Goal: Use online tool/utility: Utilize a website feature to perform a specific function

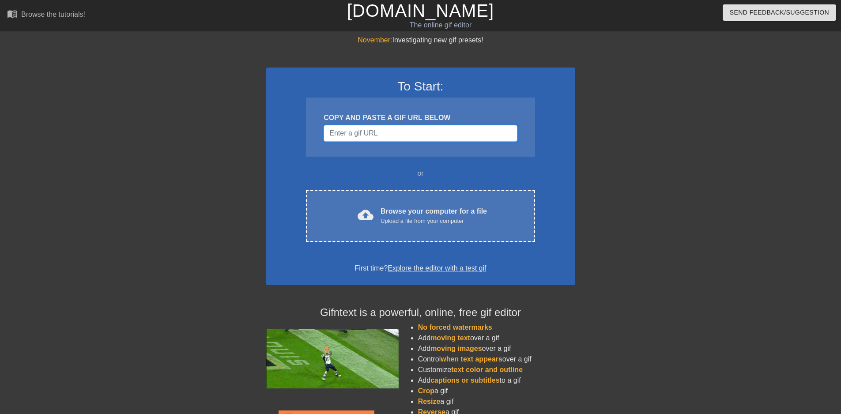
click at [400, 133] on input "Username" at bounding box center [420, 133] width 193 height 17
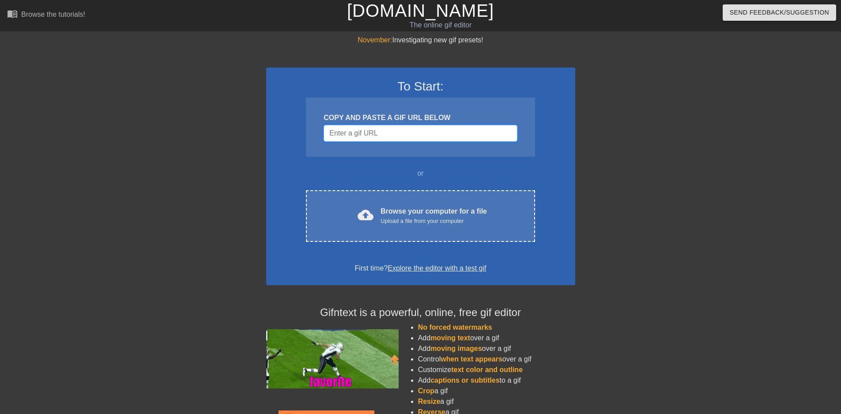
paste input "[URL][DOMAIN_NAME]"
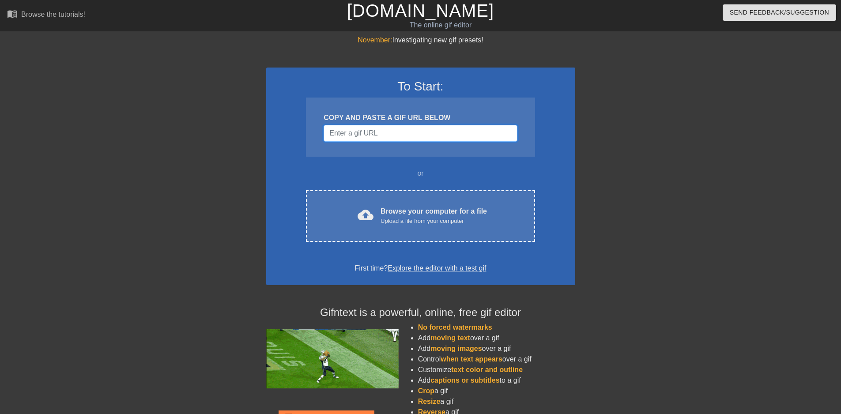
type input "[URL][DOMAIN_NAME]"
click at [444, 138] on input "Username" at bounding box center [420, 133] width 193 height 17
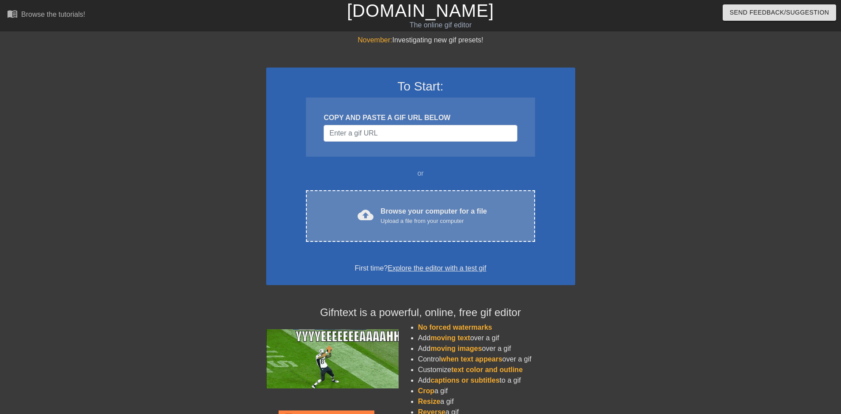
click at [393, 224] on div "Upload a file from your computer" at bounding box center [434, 221] width 106 height 9
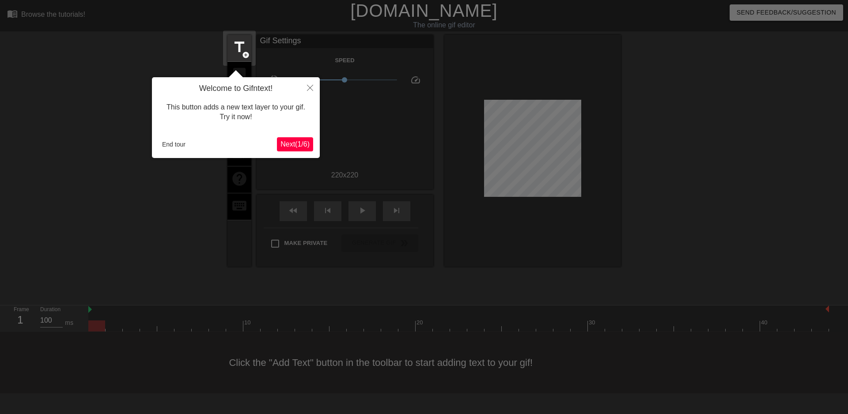
click at [288, 145] on span "Next ( 1 / 6 )" at bounding box center [294, 144] width 29 height 8
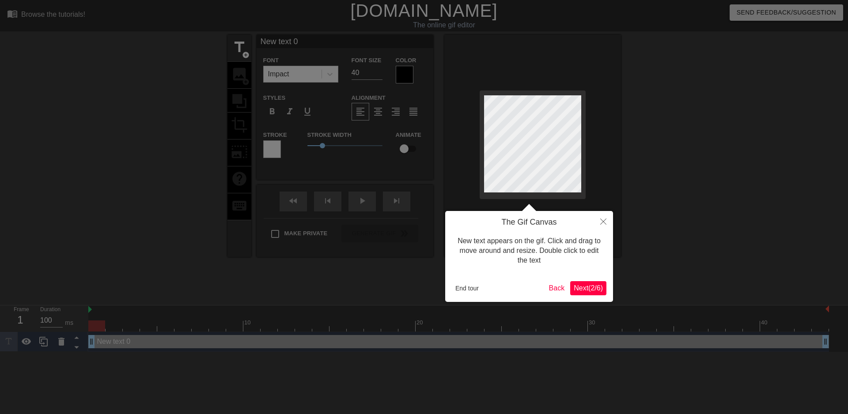
click at [593, 290] on span "Next ( 2 / 6 )" at bounding box center [588, 288] width 29 height 8
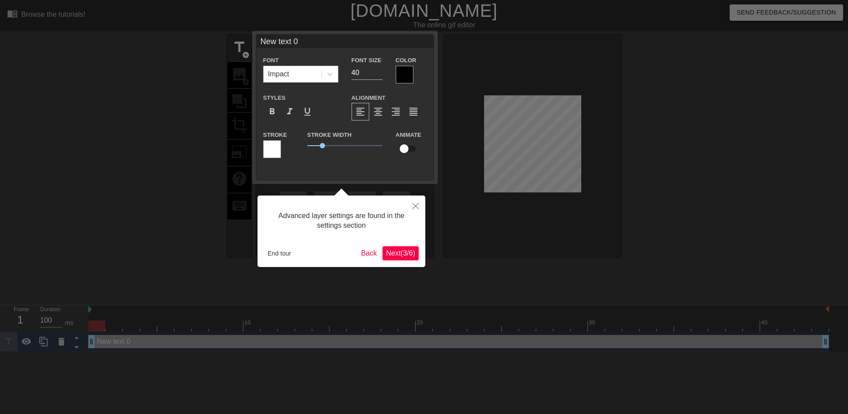
click at [402, 256] on span "Next ( 3 / 6 )" at bounding box center [400, 254] width 29 height 8
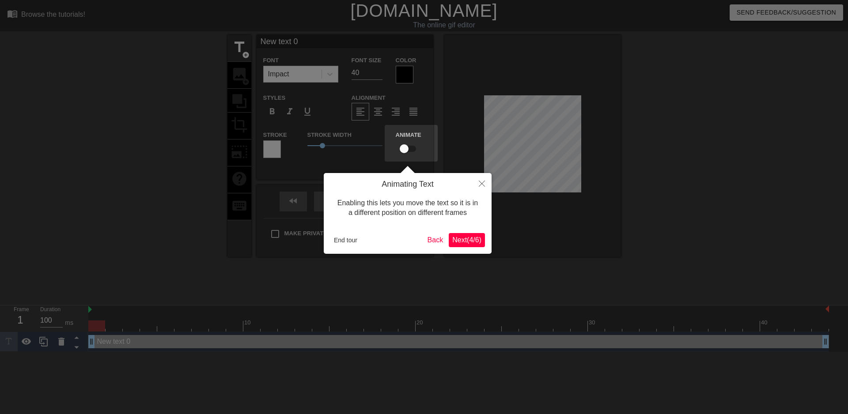
click at [461, 245] on button "Next ( 4 / 6 )" at bounding box center [467, 240] width 36 height 14
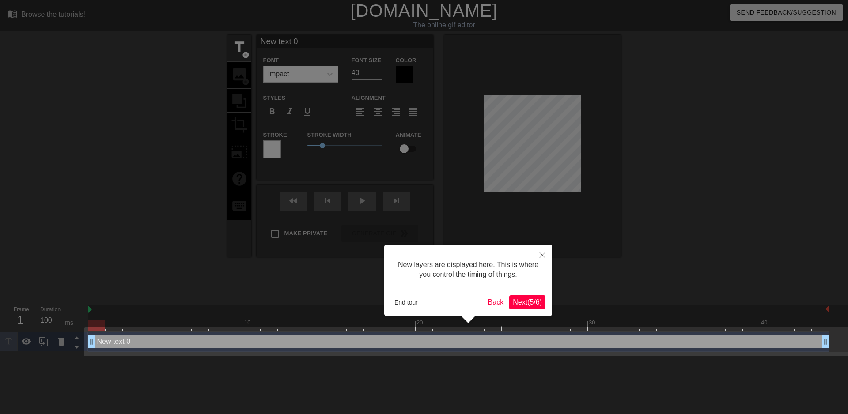
click at [514, 303] on span "Next ( 5 / 6 )" at bounding box center [527, 303] width 29 height 8
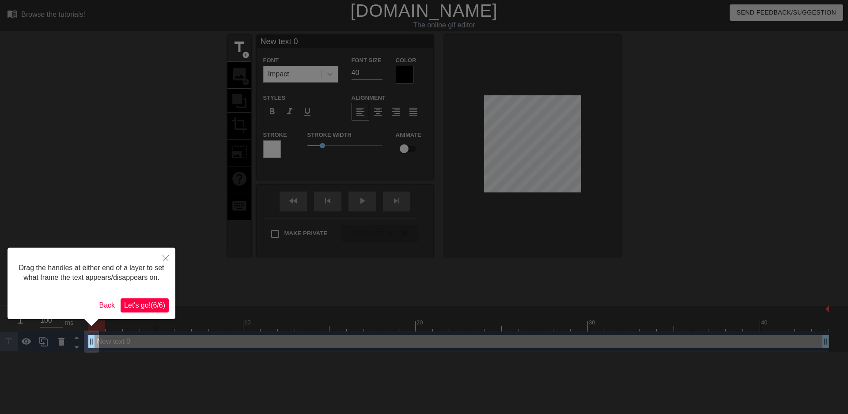
click at [147, 303] on span "Let's go! ( 6 / 6 )" at bounding box center [144, 306] width 41 height 8
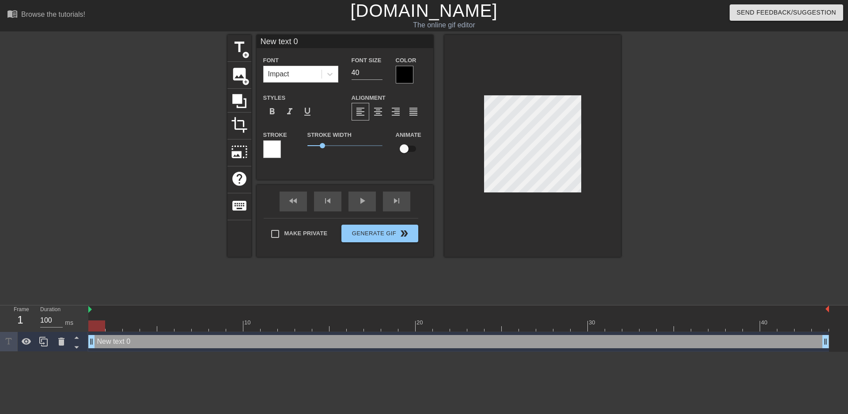
scroll to position [1, 1]
click at [238, 47] on span "title" at bounding box center [239, 47] width 17 height 17
type input "New text 1"
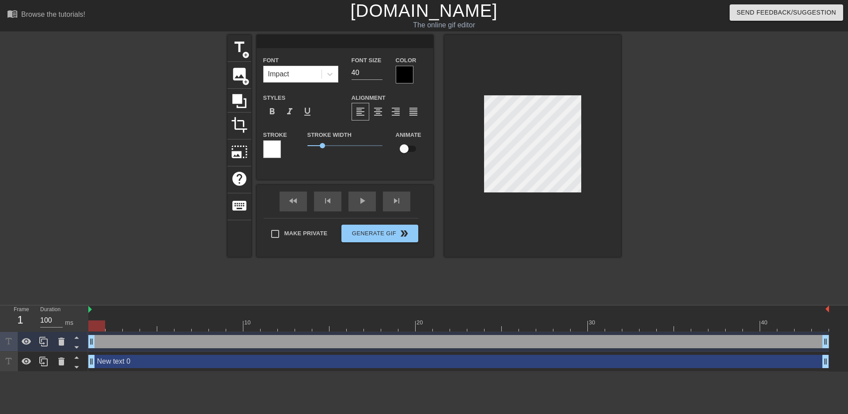
type input "New text 0"
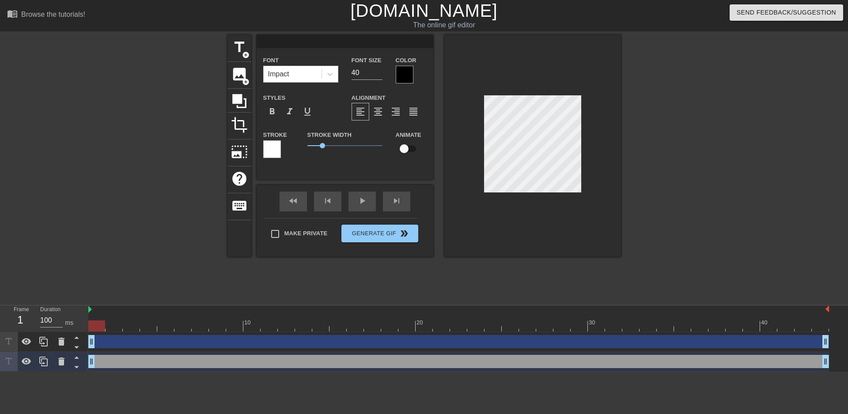
click at [542, 232] on div at bounding box center [532, 146] width 177 height 222
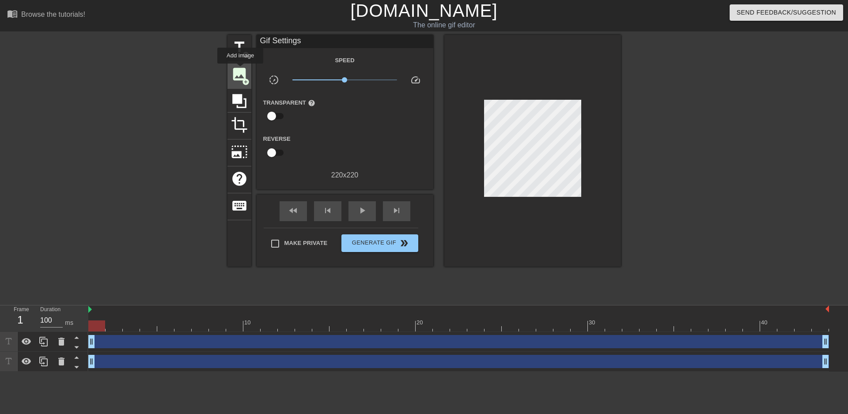
click at [240, 77] on span "image" at bounding box center [239, 74] width 17 height 17
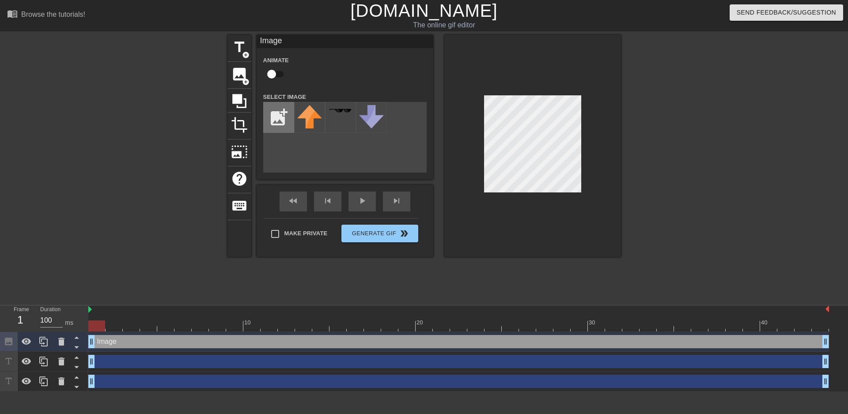
click at [277, 124] on input "file" at bounding box center [279, 117] width 30 height 30
type input "C:\fakepath\Screenshot [DATE] 163723.jpg"
click at [307, 121] on img at bounding box center [309, 113] width 25 height 16
click at [504, 217] on div at bounding box center [532, 146] width 177 height 222
click at [432, 139] on div "title add_circle image add_circle crop photo_size_select_large help keyboard Im…" at bounding box center [424, 146] width 394 height 222
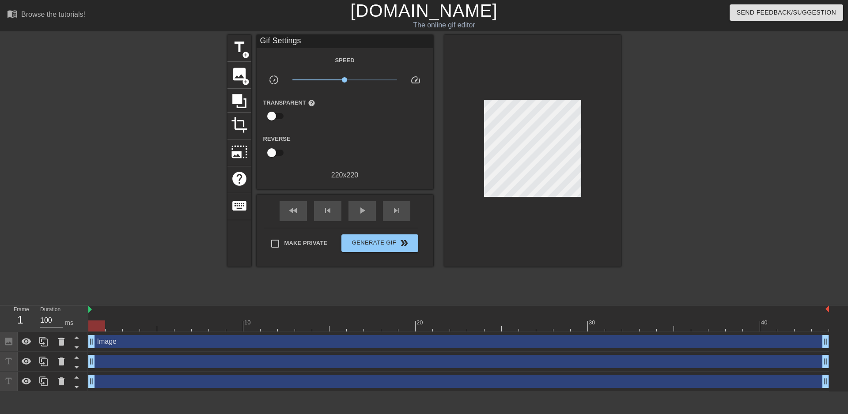
click at [547, 210] on div at bounding box center [532, 151] width 177 height 232
click at [354, 202] on div "play_arrow" at bounding box center [361, 211] width 27 height 20
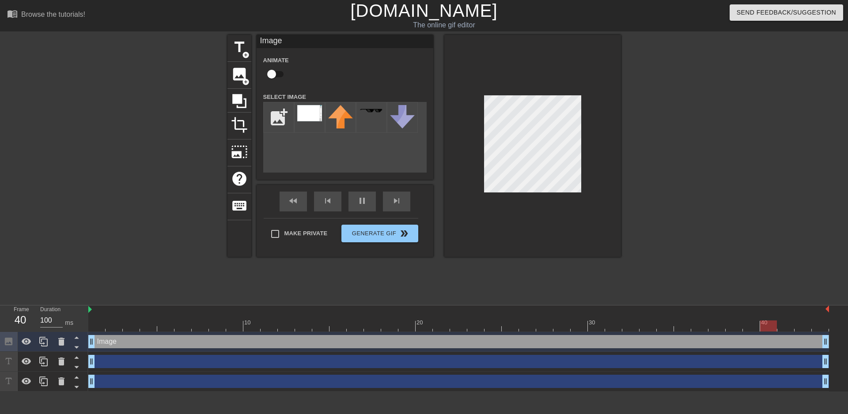
click at [113, 343] on div "Image drag_handle drag_handle" at bounding box center [458, 341] width 741 height 13
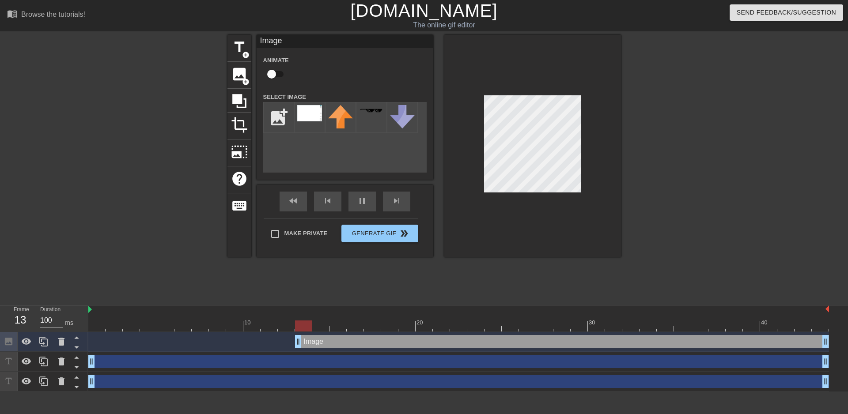
drag, startPoint x: 90, startPoint y: 345, endPoint x: 318, endPoint y: 346, distance: 228.3
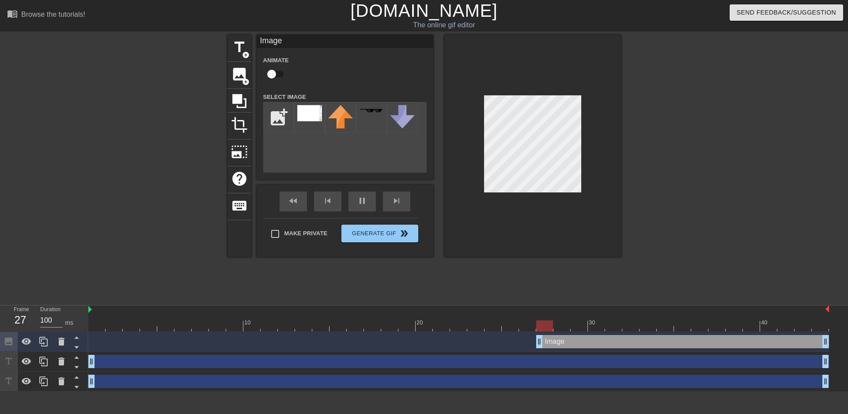
drag, startPoint x: 316, startPoint y: 344, endPoint x: 533, endPoint y: 339, distance: 217.4
click at [533, 339] on div "Image drag_handle drag_handle" at bounding box center [458, 341] width 741 height 13
drag, startPoint x: 537, startPoint y: 344, endPoint x: 455, endPoint y: 343, distance: 81.7
drag, startPoint x: 453, startPoint y: 343, endPoint x: 377, endPoint y: 352, distance: 76.5
click at [377, 352] on div "Image drag_handle drag_handle drag_handle drag_handle drag_handle drag_handle" at bounding box center [468, 362] width 760 height 60
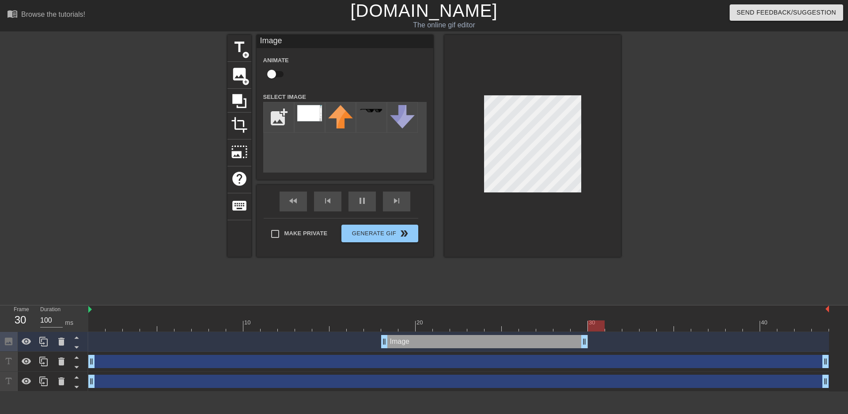
drag, startPoint x: 828, startPoint y: 342, endPoint x: 588, endPoint y: 345, distance: 239.4
click at [588, 345] on div "Image drag_handle drag_handle" at bounding box center [458, 341] width 741 height 13
drag, startPoint x: 583, startPoint y: 343, endPoint x: 602, endPoint y: 341, distance: 18.2
drag, startPoint x: 602, startPoint y: 341, endPoint x: 587, endPoint y: 341, distance: 14.6
drag, startPoint x: 587, startPoint y: 341, endPoint x: 601, endPoint y: 341, distance: 13.7
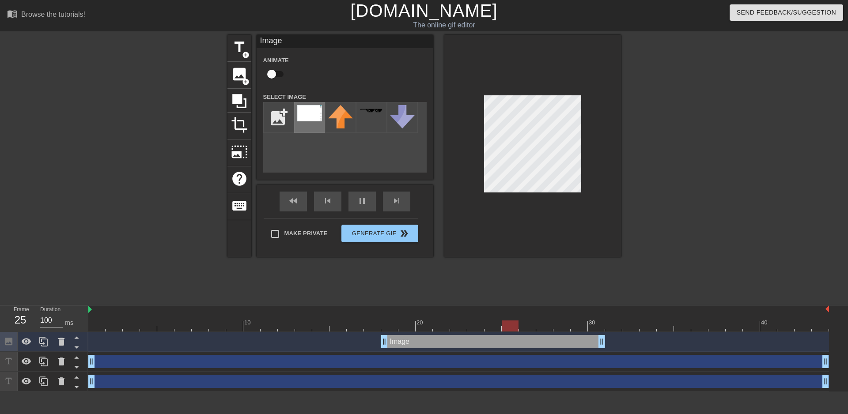
click at [304, 114] on img at bounding box center [309, 113] width 25 height 16
click at [307, 112] on img at bounding box center [309, 113] width 25 height 16
click at [304, 110] on img at bounding box center [309, 113] width 25 height 16
click at [312, 120] on img at bounding box center [309, 113] width 25 height 16
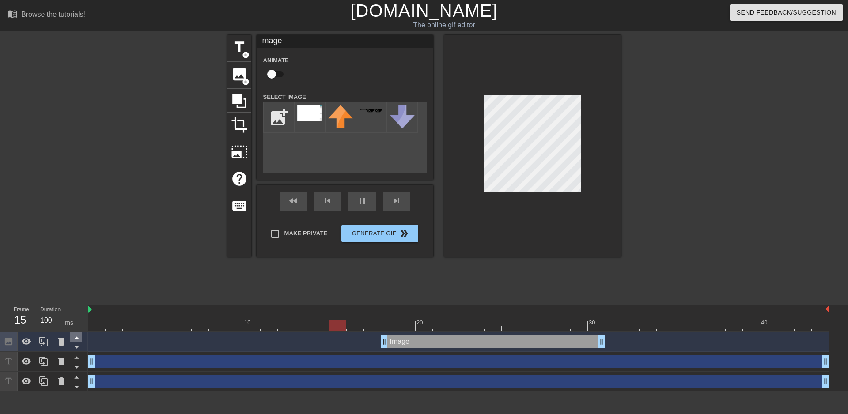
click at [78, 341] on icon at bounding box center [76, 337] width 11 height 11
click at [76, 348] on icon at bounding box center [76, 348] width 4 height 2
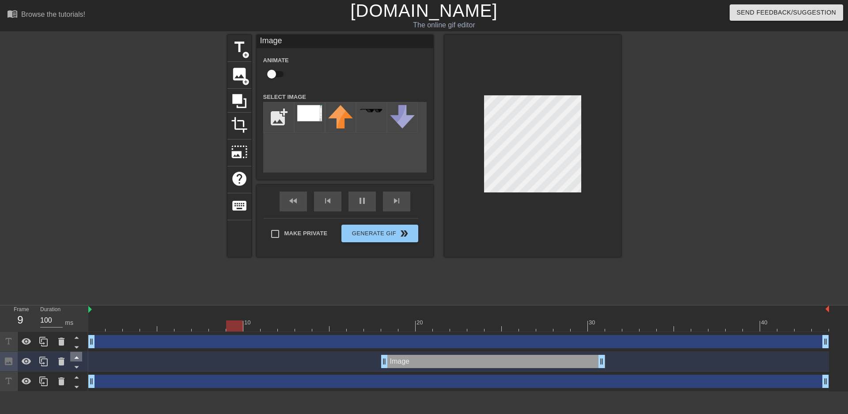
click at [75, 359] on icon at bounding box center [76, 358] width 4 height 2
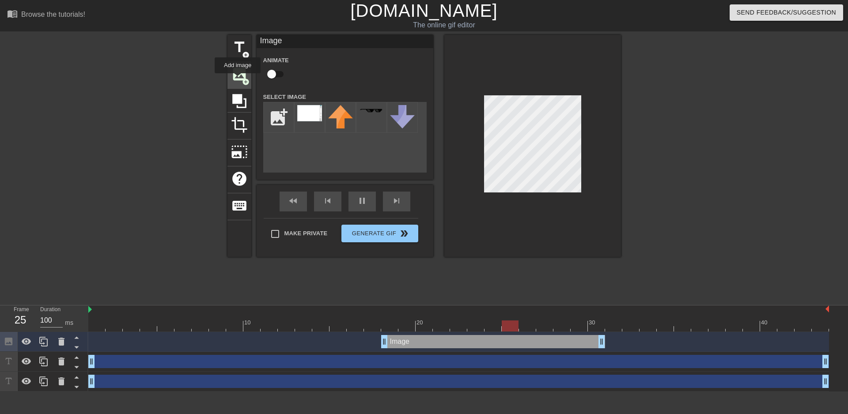
click at [238, 80] on span "image" at bounding box center [239, 74] width 17 height 17
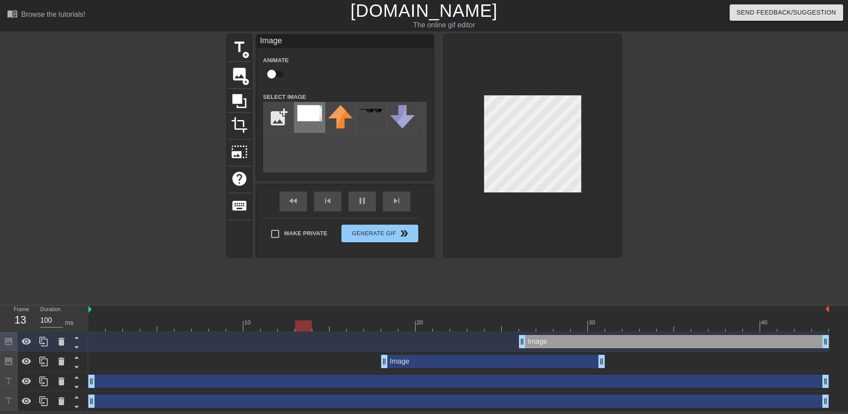
click at [310, 117] on img at bounding box center [309, 113] width 25 height 16
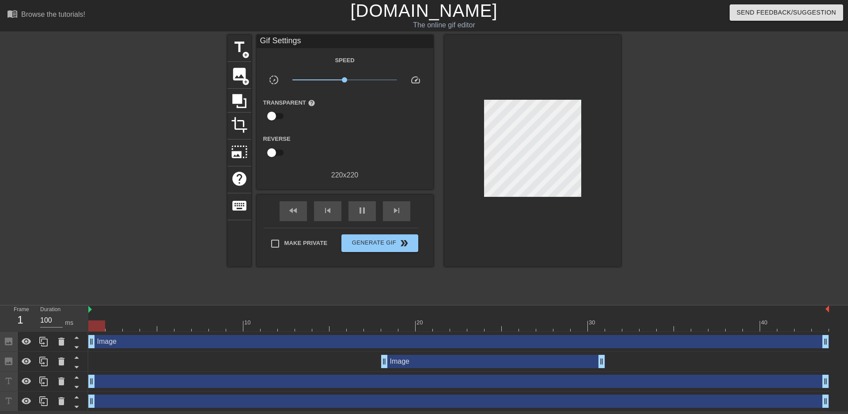
drag, startPoint x: 523, startPoint y: 339, endPoint x: 92, endPoint y: 341, distance: 431.5
click at [359, 210] on span "pause" at bounding box center [362, 210] width 11 height 11
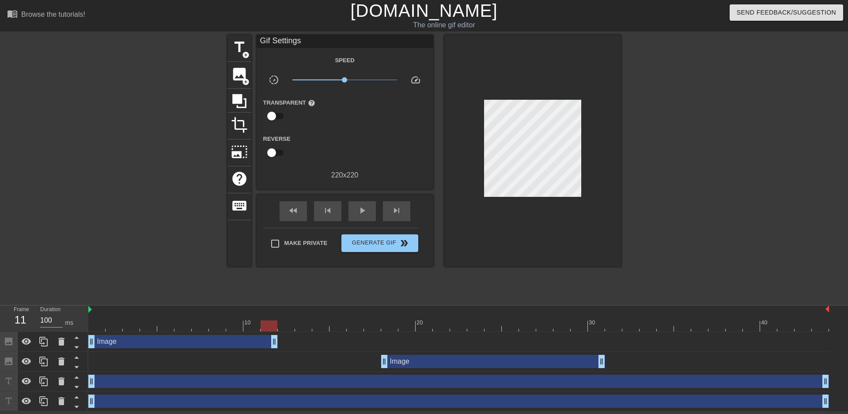
drag, startPoint x: 824, startPoint y: 342, endPoint x: 280, endPoint y: 346, distance: 544.6
click at [280, 346] on div "Image drag_handle drag_handle" at bounding box center [458, 341] width 741 height 13
click at [373, 207] on div "play_arrow" at bounding box center [361, 211] width 27 height 20
click at [360, 216] on div "pause" at bounding box center [361, 211] width 27 height 20
click at [360, 216] on div "play_arrow" at bounding box center [361, 211] width 27 height 20
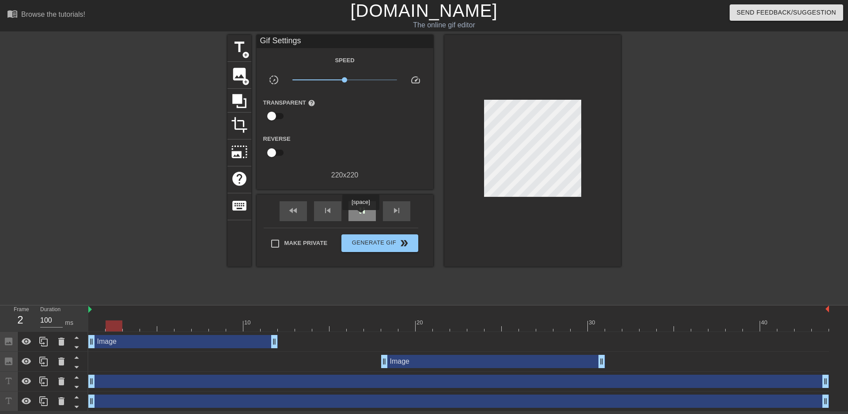
click at [360, 216] on div "pause" at bounding box center [361, 211] width 27 height 20
click at [360, 216] on div "play_arrow" at bounding box center [361, 211] width 27 height 20
click at [360, 216] on div "pause" at bounding box center [361, 211] width 27 height 20
drag, startPoint x: 235, startPoint y: 327, endPoint x: 149, endPoint y: 326, distance: 86.1
click at [149, 326] on div at bounding box center [148, 326] width 17 height 11
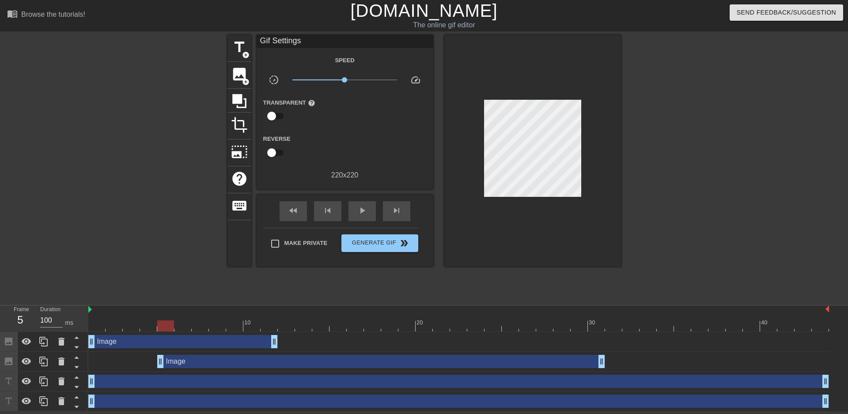
drag, startPoint x: 384, startPoint y: 361, endPoint x: 167, endPoint y: 365, distance: 216.5
drag, startPoint x: 276, startPoint y: 344, endPoint x: 136, endPoint y: 347, distance: 140.5
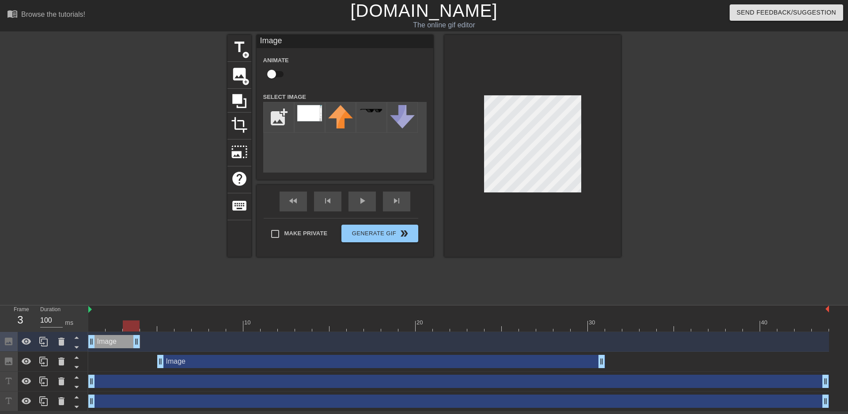
click at [478, 171] on div at bounding box center [532, 146] width 177 height 222
drag, startPoint x: 131, startPoint y: 325, endPoint x: 102, endPoint y: 325, distance: 28.3
click at [102, 325] on div at bounding box center [96, 326] width 17 height 11
click at [309, 117] on img at bounding box center [309, 113] width 25 height 16
click at [277, 121] on input "file" at bounding box center [279, 117] width 30 height 30
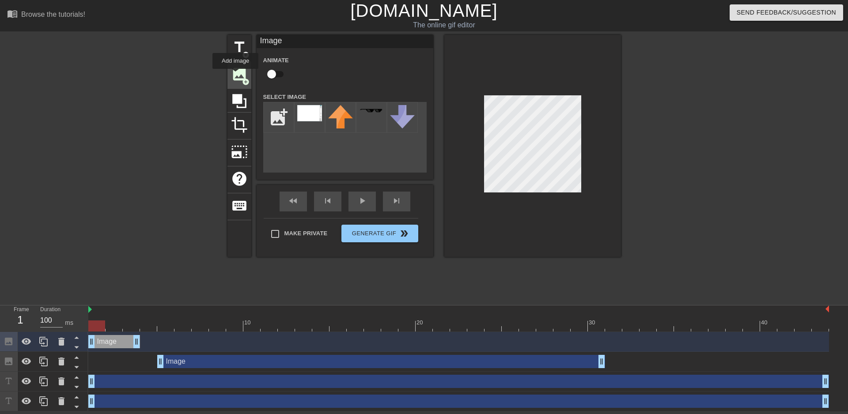
click at [235, 75] on span "image" at bounding box center [239, 74] width 17 height 17
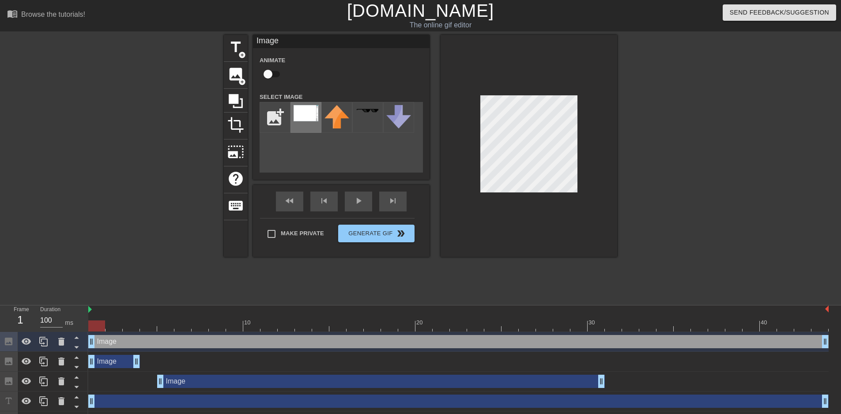
click at [305, 117] on img at bounding box center [306, 113] width 25 height 16
drag, startPoint x: 91, startPoint y: 342, endPoint x: 136, endPoint y: 345, distance: 45.6
click at [136, 345] on div "Image drag_handle drag_handle" at bounding box center [458, 341] width 741 height 13
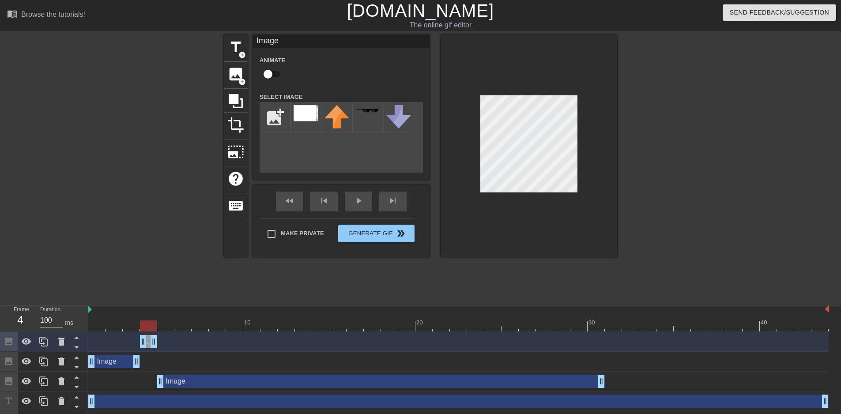
drag, startPoint x: 826, startPoint y: 341, endPoint x: 162, endPoint y: 358, distance: 664.9
click at [162, 358] on div "Image drag_handle drag_handle Image drag_handle drag_handle Image drag_handle d…" at bounding box center [464, 381] width 753 height 99
drag, startPoint x: 147, startPoint y: 327, endPoint x: 617, endPoint y: 340, distance: 470.1
click at [617, 340] on div "10 20 30 40 Image drag_handle drag_handle Image drag_handle drag_handle Image d…" at bounding box center [464, 369] width 753 height 126
drag, startPoint x: 602, startPoint y: 379, endPoint x: 607, endPoint y: 379, distance: 5.3
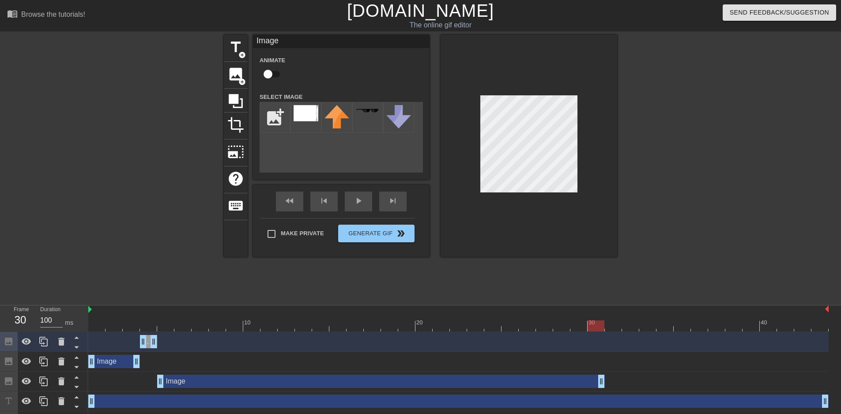
click at [607, 379] on div "Image drag_handle drag_handle" at bounding box center [458, 381] width 741 height 13
drag, startPoint x: 597, startPoint y: 325, endPoint x: 641, endPoint y: 326, distance: 44.2
click at [641, 326] on div at bounding box center [648, 326] width 17 height 11
click at [233, 77] on span "image" at bounding box center [235, 74] width 17 height 17
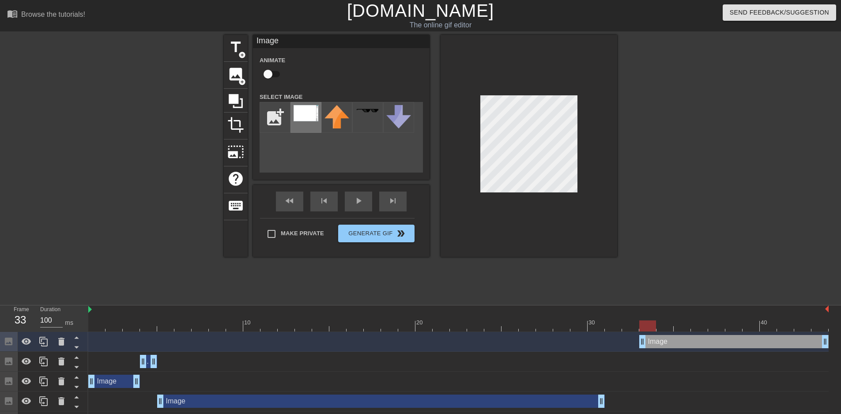
click at [303, 122] on div at bounding box center [306, 117] width 31 height 31
click at [609, 128] on div at bounding box center [529, 146] width 177 height 222
drag, startPoint x: 652, startPoint y: 326, endPoint x: 646, endPoint y: 327, distance: 5.8
click at [646, 327] on div at bounding box center [648, 326] width 17 height 11
drag, startPoint x: 645, startPoint y: 340, endPoint x: 571, endPoint y: 341, distance: 73.8
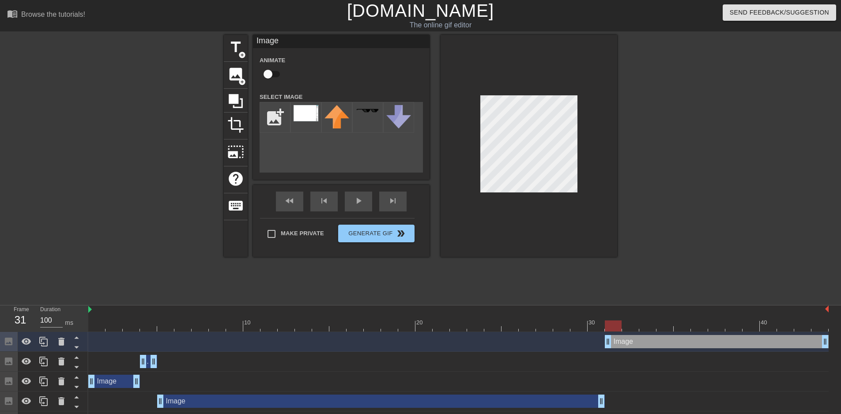
drag, startPoint x: 574, startPoint y: 345, endPoint x: 603, endPoint y: 344, distance: 29.2
click at [603, 344] on div "Image drag_handle drag_handle" at bounding box center [458, 341] width 741 height 13
drag, startPoint x: 612, startPoint y: 322, endPoint x: 631, endPoint y: 324, distance: 19.5
click at [631, 324] on div at bounding box center [630, 326] width 17 height 11
drag, startPoint x: 627, startPoint y: 325, endPoint x: 664, endPoint y: 324, distance: 37.1
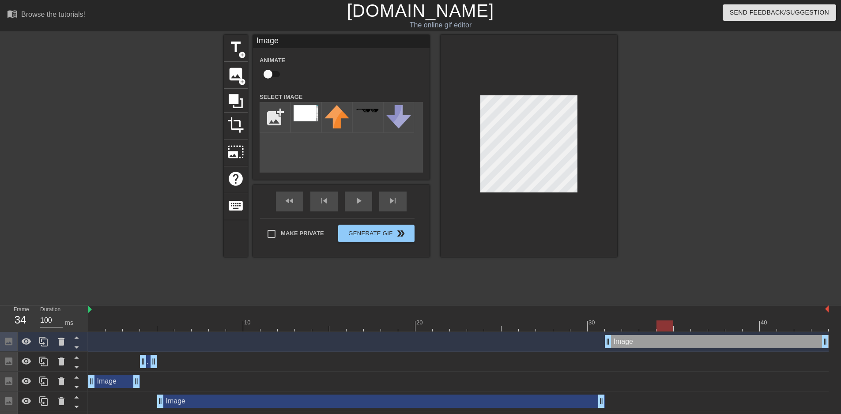
click at [664, 324] on div at bounding box center [665, 326] width 17 height 11
drag, startPoint x: 827, startPoint y: 344, endPoint x: 668, endPoint y: 346, distance: 158.6
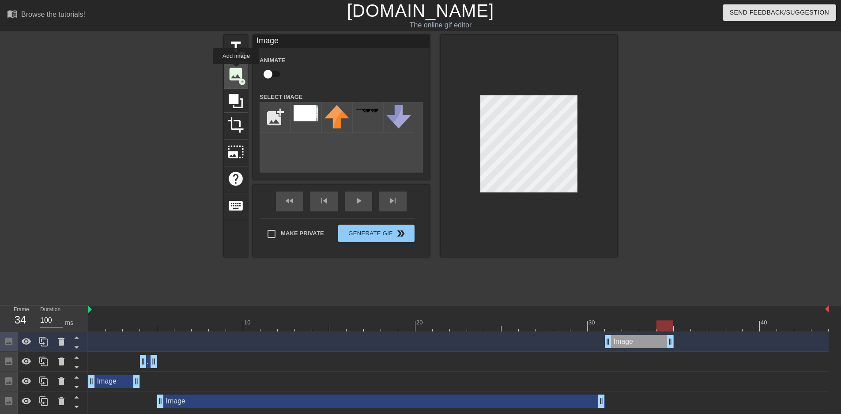
click at [236, 70] on span "image" at bounding box center [235, 74] width 17 height 17
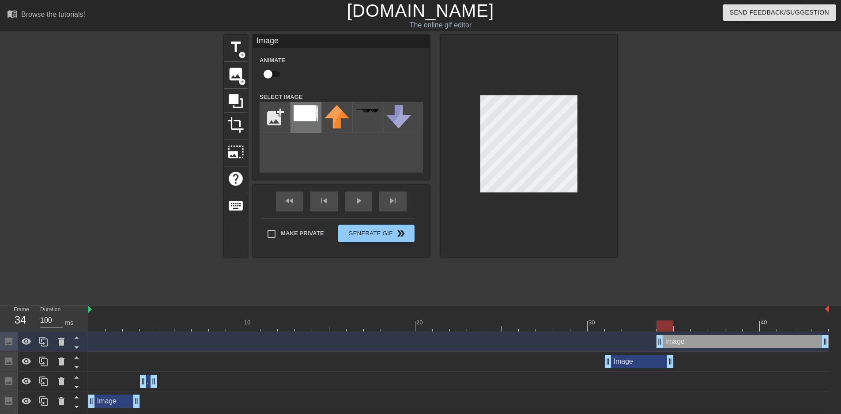
click at [315, 114] on img at bounding box center [306, 113] width 25 height 16
click at [590, 171] on div at bounding box center [529, 146] width 177 height 222
drag, startPoint x: 670, startPoint y: 363, endPoint x: 658, endPoint y: 363, distance: 12.4
click at [658, 363] on div "Image drag_handle drag_handle" at bounding box center [458, 361] width 741 height 13
drag, startPoint x: 647, startPoint y: 326, endPoint x: 660, endPoint y: 326, distance: 12.8
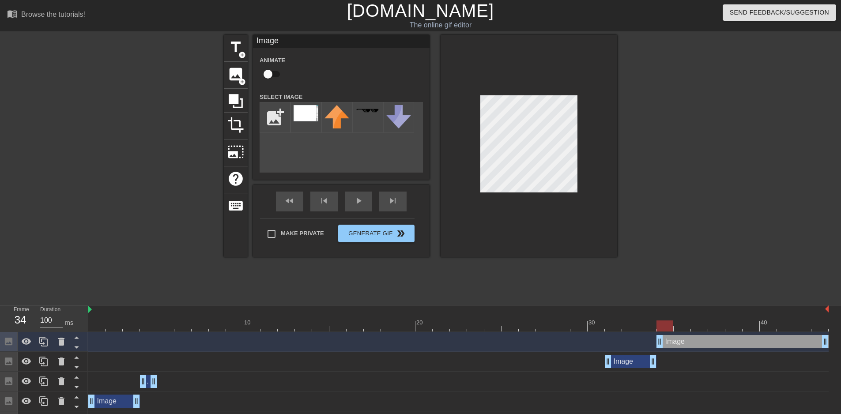
click at [660, 326] on div at bounding box center [665, 326] width 17 height 11
drag, startPoint x: 669, startPoint y: 327, endPoint x: 711, endPoint y: 329, distance: 41.6
click at [711, 329] on div at bounding box center [716, 326] width 17 height 11
drag, startPoint x: 826, startPoint y: 339, endPoint x: 708, endPoint y: 337, distance: 118.4
click at [237, 79] on span "image" at bounding box center [235, 74] width 17 height 17
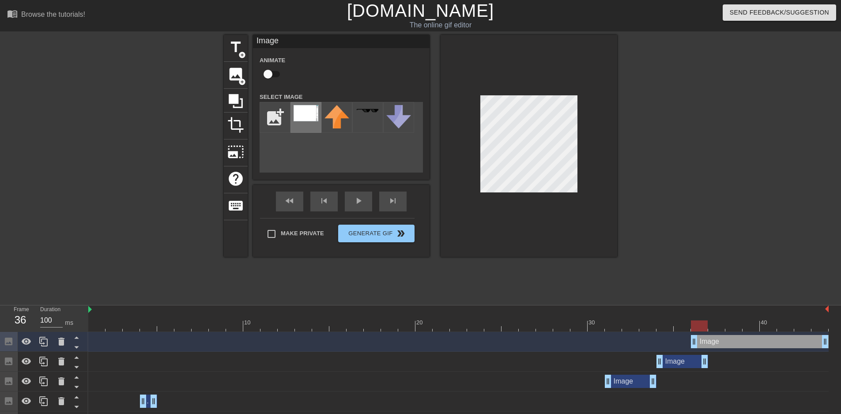
click at [313, 117] on img at bounding box center [306, 113] width 25 height 16
click at [583, 154] on div at bounding box center [529, 146] width 177 height 222
drag, startPoint x: 694, startPoint y: 342, endPoint x: 707, endPoint y: 342, distance: 12.8
click at [707, 342] on div "Image drag_handle drag_handle" at bounding box center [458, 341] width 741 height 13
drag, startPoint x: 719, startPoint y: 326, endPoint x: 774, endPoint y: 328, distance: 55.3
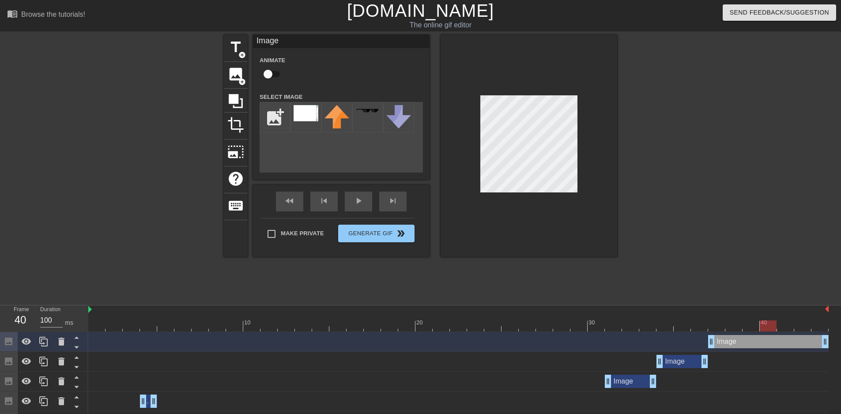
click at [774, 328] on div at bounding box center [768, 326] width 17 height 11
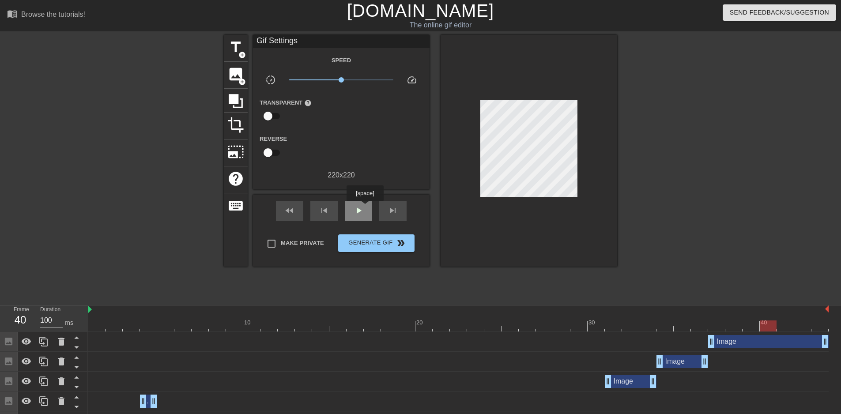
click at [365, 208] on div "play_arrow" at bounding box center [358, 211] width 27 height 20
click at [360, 216] on div "pause" at bounding box center [358, 211] width 27 height 20
drag, startPoint x: 511, startPoint y: 327, endPoint x: 794, endPoint y: 330, distance: 282.7
click at [794, 330] on div at bounding box center [785, 326] width 17 height 11
drag, startPoint x: 785, startPoint y: 326, endPoint x: 770, endPoint y: 330, distance: 16.1
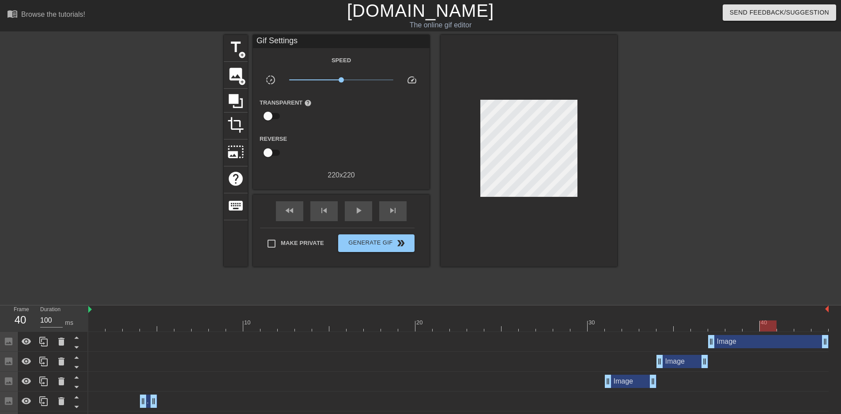
click at [770, 330] on div at bounding box center [768, 326] width 17 height 11
drag, startPoint x: 826, startPoint y: 342, endPoint x: 760, endPoint y: 346, distance: 65.9
click at [760, 346] on div "Image drag_handle drag_handle" at bounding box center [458, 341] width 741 height 13
click at [237, 78] on span "image" at bounding box center [235, 74] width 17 height 17
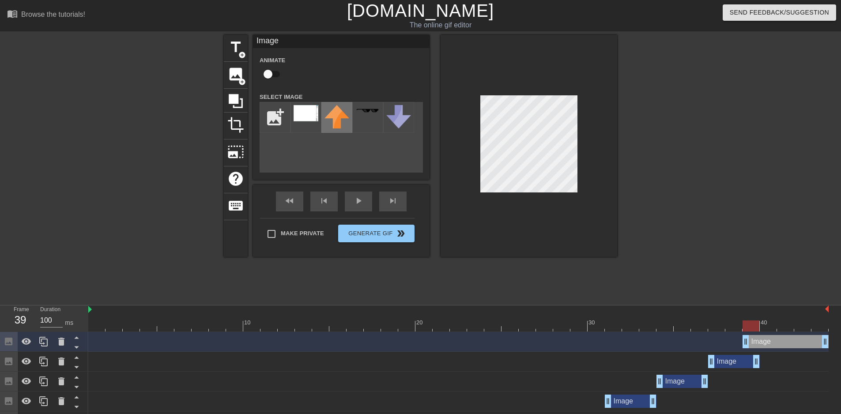
click at [328, 120] on img at bounding box center [337, 116] width 25 height 23
click at [307, 121] on img at bounding box center [306, 113] width 25 height 16
drag, startPoint x: 746, startPoint y: 341, endPoint x: 763, endPoint y: 341, distance: 16.8
click at [355, 201] on div "play_arrow" at bounding box center [358, 202] width 27 height 20
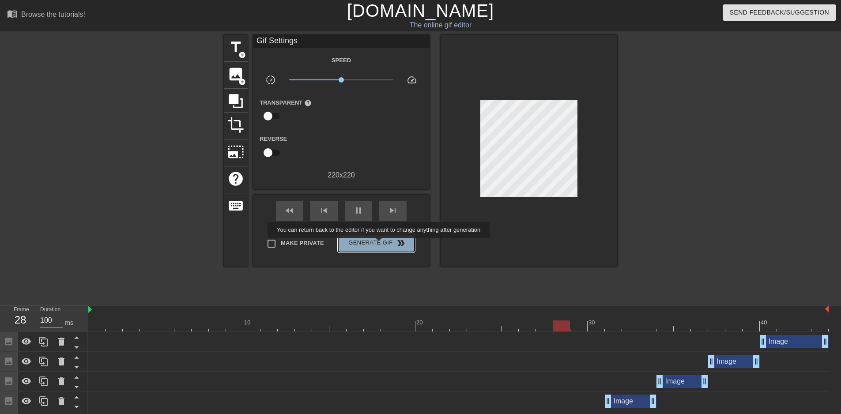
click at [380, 244] on span "Generate Gif double_arrow" at bounding box center [376, 243] width 69 height 11
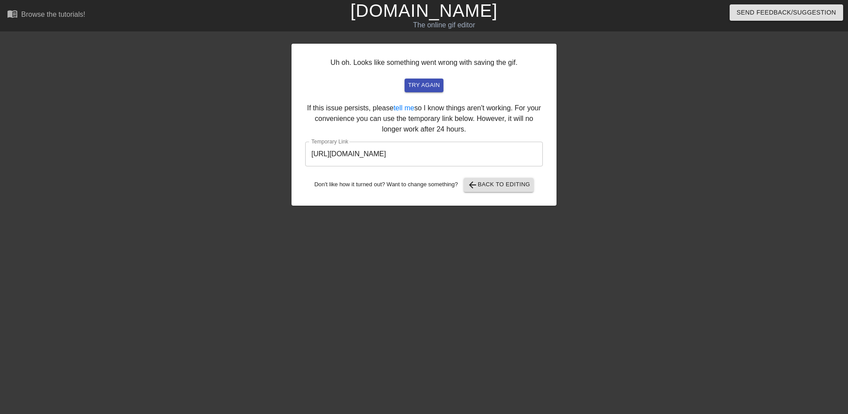
click at [403, 156] on input "[URL][DOMAIN_NAME]" at bounding box center [424, 154] width 238 height 25
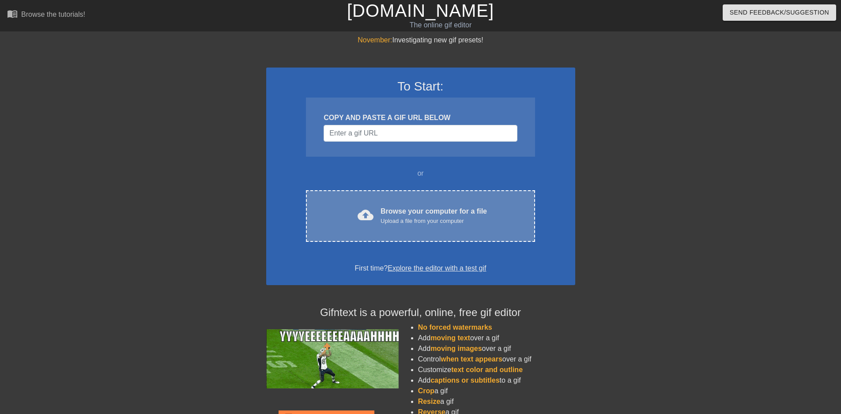
click at [369, 227] on div "cloud_upload Browse your computer for a file Upload a file from your computer C…" at bounding box center [420, 216] width 229 height 52
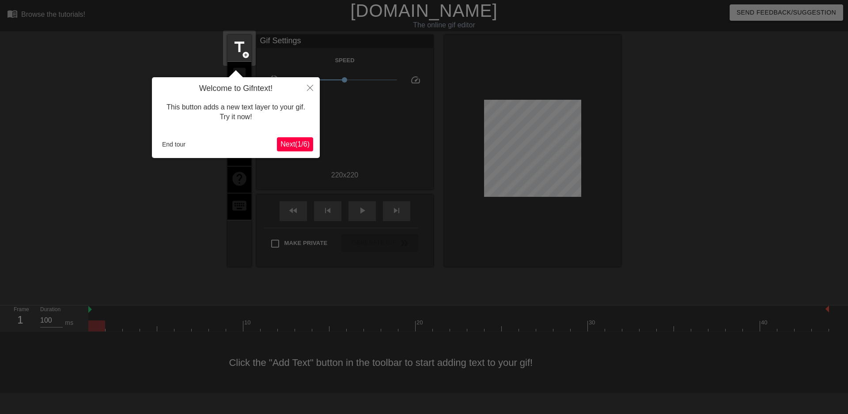
click at [292, 147] on span "Next ( 1 / 6 )" at bounding box center [294, 144] width 29 height 8
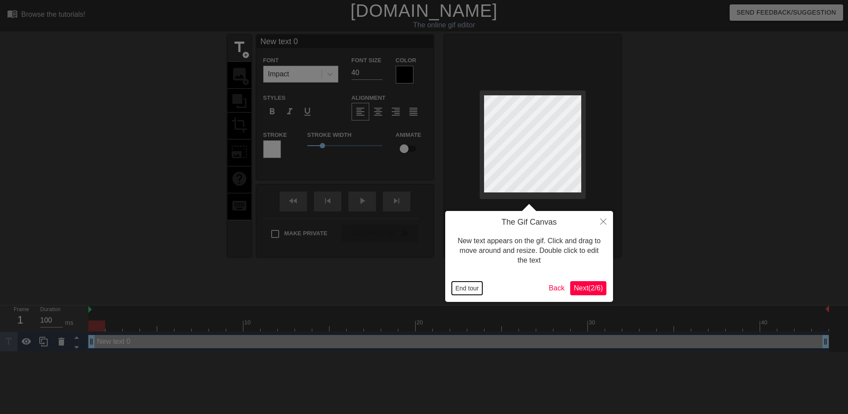
click at [476, 291] on button "End tour" at bounding box center [467, 288] width 30 height 13
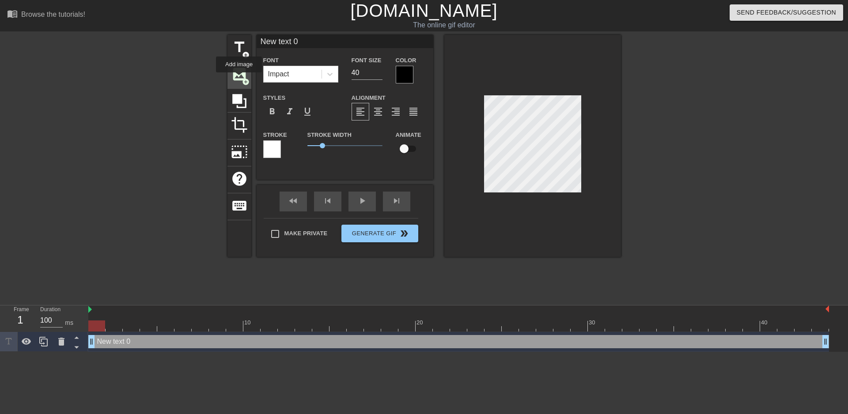
click at [239, 79] on span "image" at bounding box center [239, 74] width 17 height 17
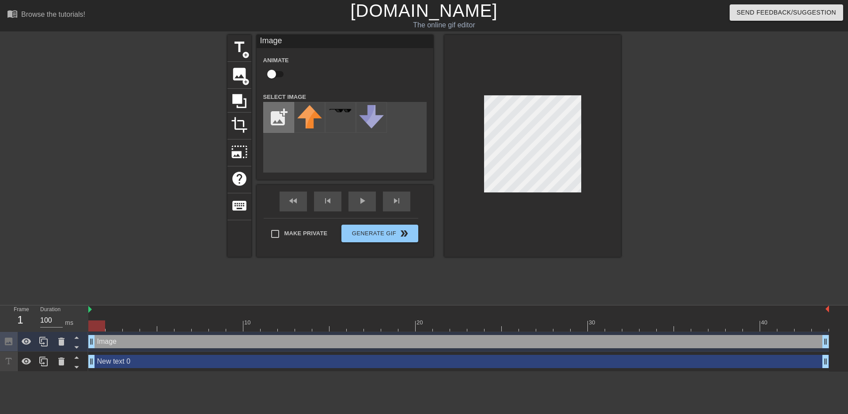
click at [286, 120] on input "file" at bounding box center [279, 117] width 30 height 30
type input "C:\fakepath\Screenshot 2025-09-04 164952.jpg"
click at [305, 121] on img at bounding box center [309, 113] width 25 height 17
click at [600, 152] on div at bounding box center [532, 146] width 177 height 222
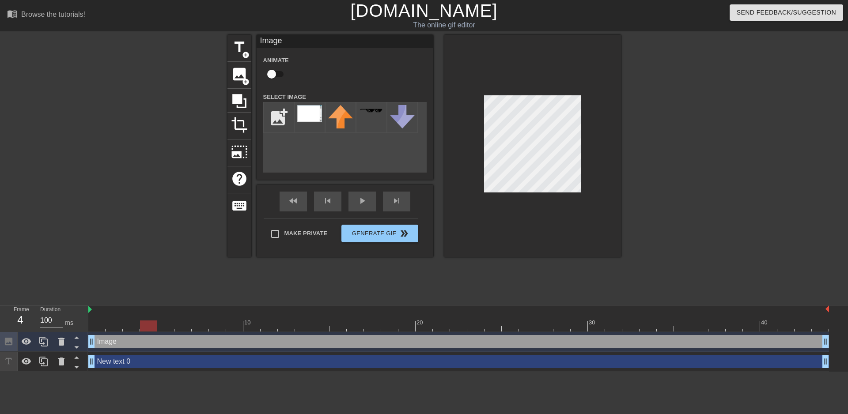
drag, startPoint x: 95, startPoint y: 326, endPoint x: 146, endPoint y: 321, distance: 51.5
click at [146, 321] on div at bounding box center [148, 326] width 17 height 11
click at [150, 328] on div at bounding box center [148, 326] width 17 height 11
click at [242, 73] on span "image" at bounding box center [239, 74] width 17 height 17
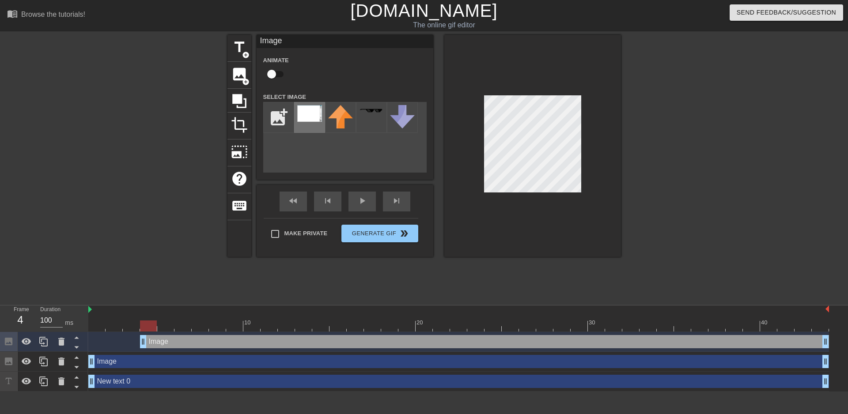
click at [307, 119] on img at bounding box center [309, 113] width 25 height 17
click at [124, 363] on div "Image drag_handle drag_handle" at bounding box center [458, 361] width 741 height 13
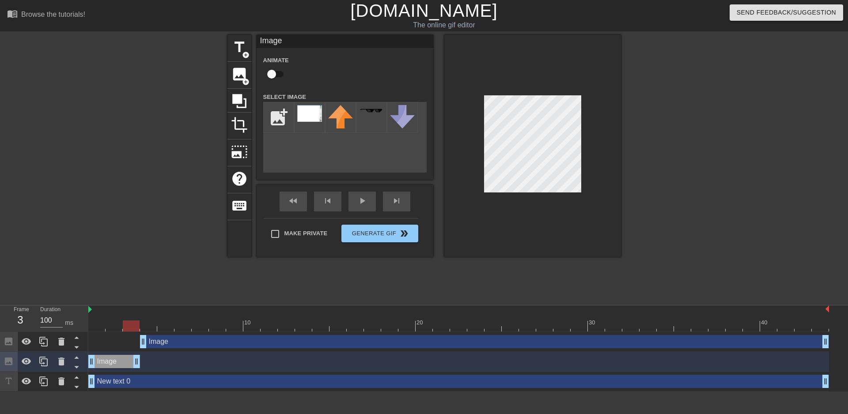
drag, startPoint x: 824, startPoint y: 363, endPoint x: 137, endPoint y: 360, distance: 686.8
click at [175, 342] on div "Image drag_handle drag_handle" at bounding box center [484, 341] width 689 height 13
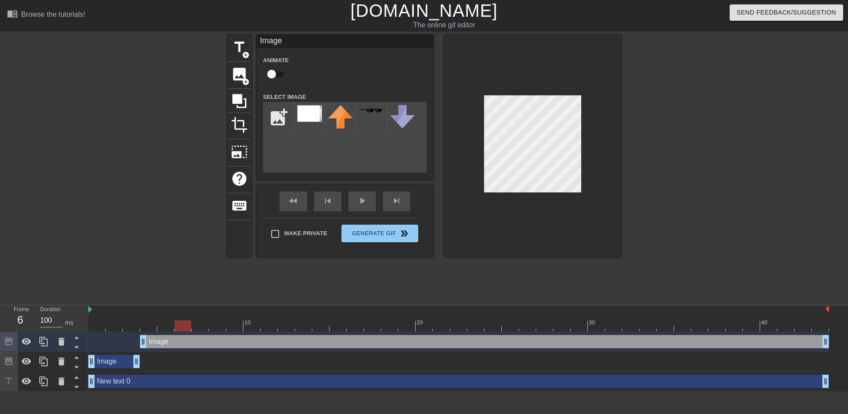
drag, startPoint x: 129, startPoint y: 326, endPoint x: 178, endPoint y: 321, distance: 49.3
click at [178, 321] on div at bounding box center [182, 326] width 17 height 11
click at [247, 73] on span "image" at bounding box center [239, 74] width 17 height 17
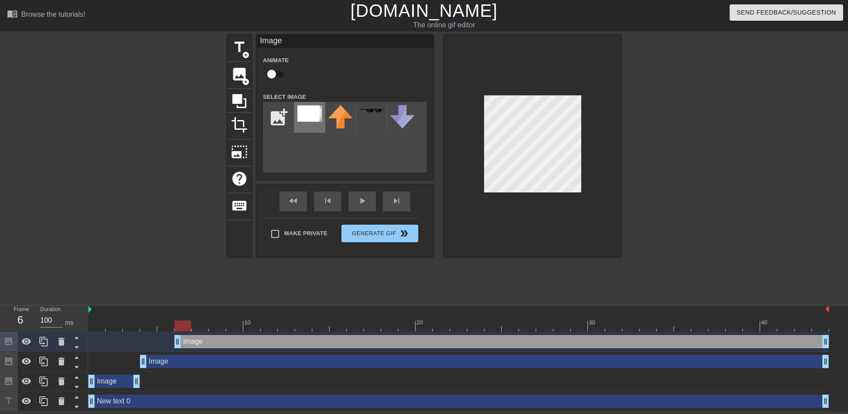
click at [305, 115] on img at bounding box center [309, 113] width 25 height 17
click at [594, 137] on div at bounding box center [532, 146] width 177 height 222
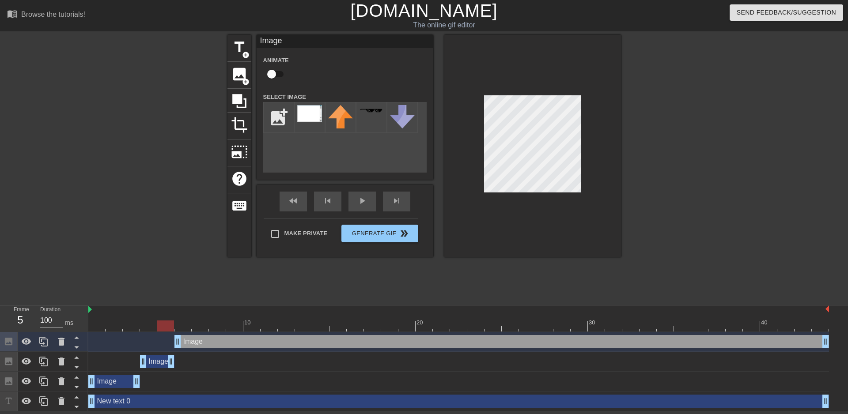
drag, startPoint x: 826, startPoint y: 364, endPoint x: 169, endPoint y: 370, distance: 657.2
click at [169, 370] on div "Image drag_handle drag_handle" at bounding box center [458, 362] width 741 height 20
drag, startPoint x: 164, startPoint y: 325, endPoint x: 227, endPoint y: 327, distance: 62.8
click at [227, 327] on div at bounding box center [234, 326] width 17 height 11
drag, startPoint x: 236, startPoint y: 326, endPoint x: 377, endPoint y: 329, distance: 141.4
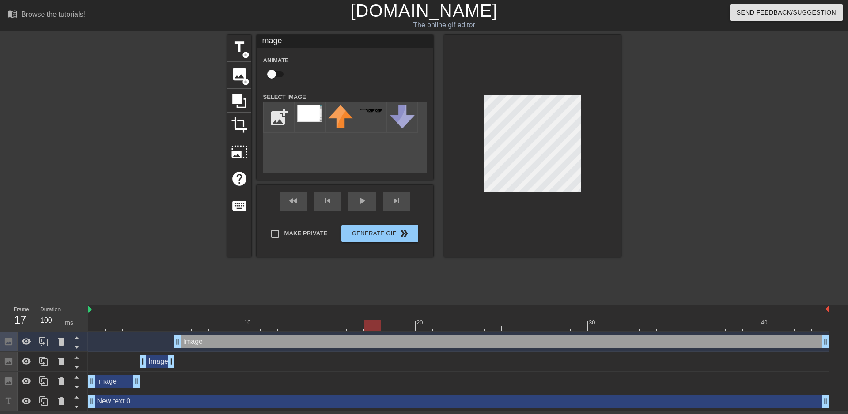
click at [377, 329] on div at bounding box center [372, 326] width 17 height 11
click at [243, 76] on span "image" at bounding box center [239, 74] width 17 height 17
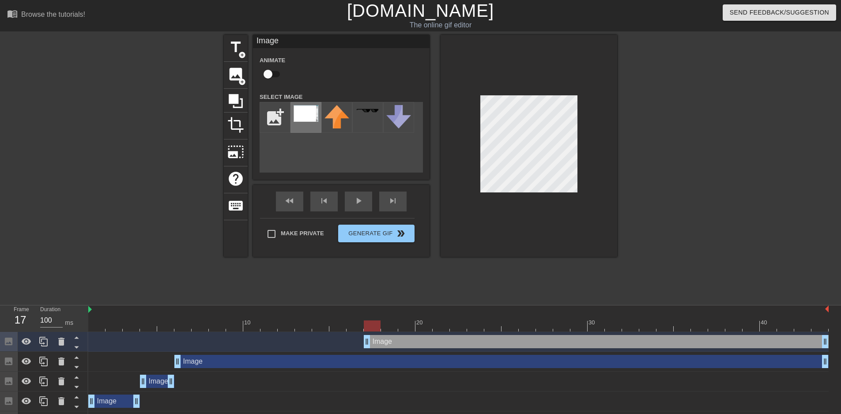
click at [309, 112] on img at bounding box center [306, 113] width 25 height 17
click at [583, 129] on div at bounding box center [529, 146] width 177 height 222
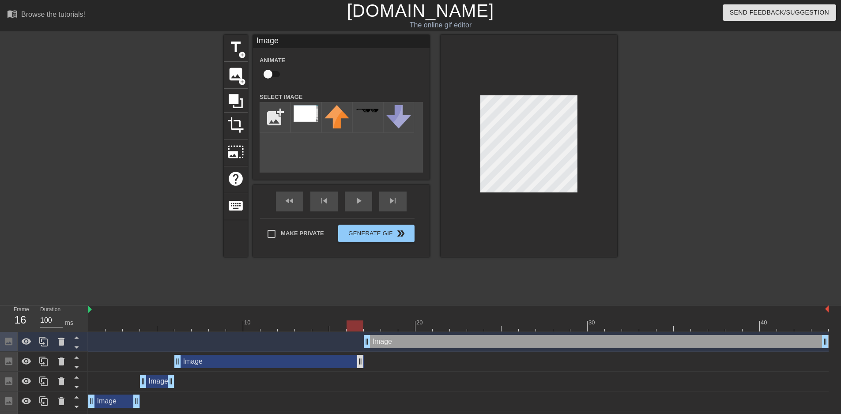
drag, startPoint x: 825, startPoint y: 362, endPoint x: 363, endPoint y: 362, distance: 462.4
drag, startPoint x: 350, startPoint y: 324, endPoint x: 385, endPoint y: 323, distance: 34.5
click at [385, 323] on div at bounding box center [389, 326] width 17 height 11
drag, startPoint x: 360, startPoint y: 361, endPoint x: 373, endPoint y: 360, distance: 12.8
drag, startPoint x: 375, startPoint y: 324, endPoint x: 386, endPoint y: 323, distance: 11.5
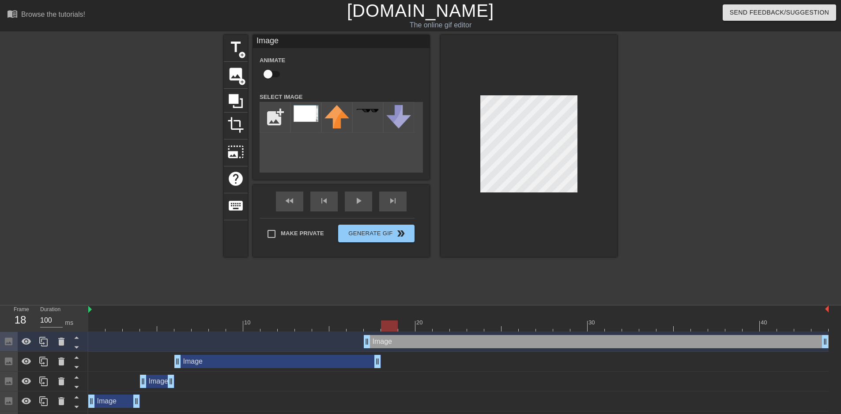
click at [386, 323] on div at bounding box center [389, 326] width 17 height 11
drag, startPoint x: 367, startPoint y: 342, endPoint x: 387, endPoint y: 342, distance: 19.9
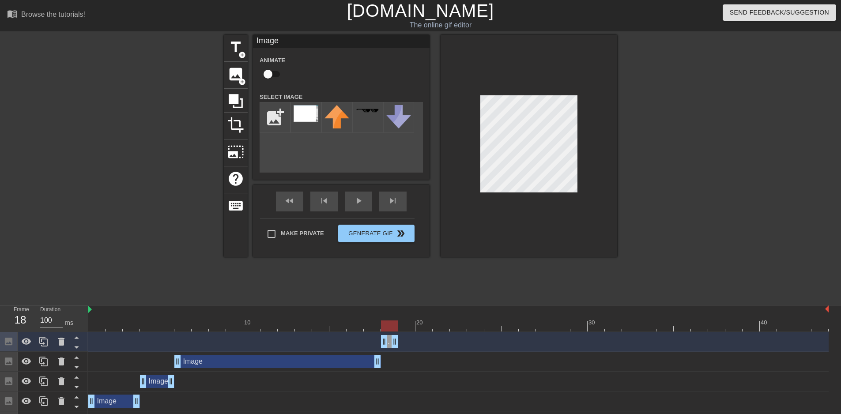
drag, startPoint x: 823, startPoint y: 343, endPoint x: 396, endPoint y: 340, distance: 427.1
click at [231, 75] on span "image" at bounding box center [235, 74] width 17 height 17
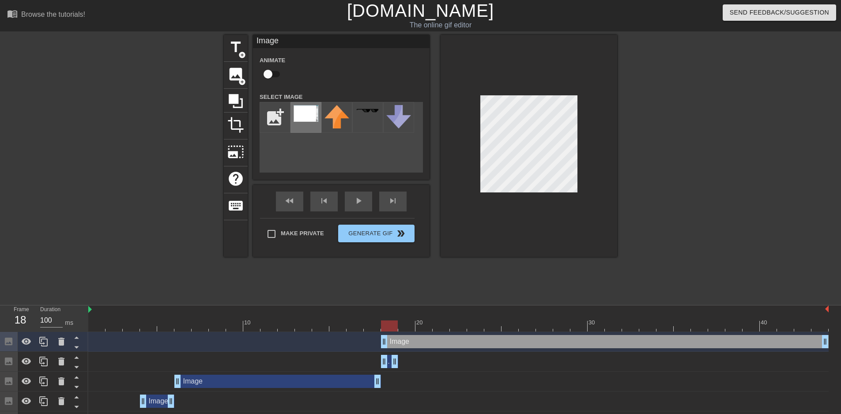
click at [308, 112] on img at bounding box center [306, 113] width 25 height 17
drag, startPoint x: 382, startPoint y: 341, endPoint x: 396, endPoint y: 341, distance: 13.7
click at [396, 341] on div "Image drag_handle drag_handle" at bounding box center [458, 341] width 741 height 13
drag, startPoint x: 403, startPoint y: 325, endPoint x: 428, endPoint y: 326, distance: 24.3
click at [428, 326] on div at bounding box center [424, 326] width 17 height 11
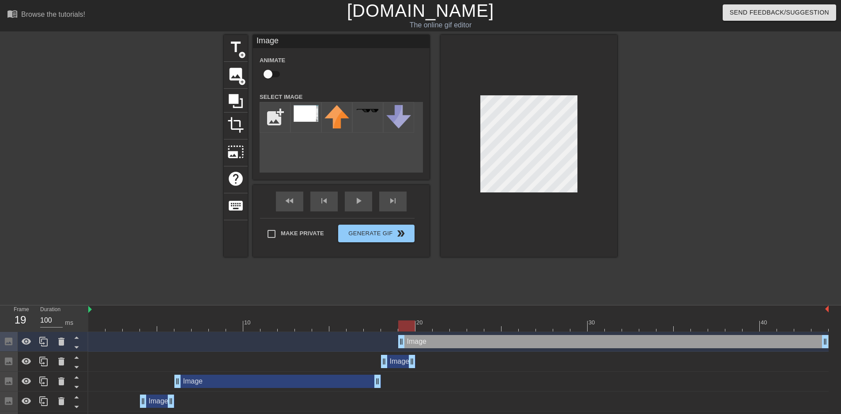
drag, startPoint x: 396, startPoint y: 360, endPoint x: 409, endPoint y: 358, distance: 13.3
drag, startPoint x: 404, startPoint y: 345, endPoint x: 420, endPoint y: 344, distance: 16.4
drag, startPoint x: 422, startPoint y: 327, endPoint x: 528, endPoint y: 326, distance: 105.6
click at [528, 326] on div at bounding box center [527, 326] width 17 height 11
click at [533, 326] on div at bounding box center [527, 326] width 17 height 11
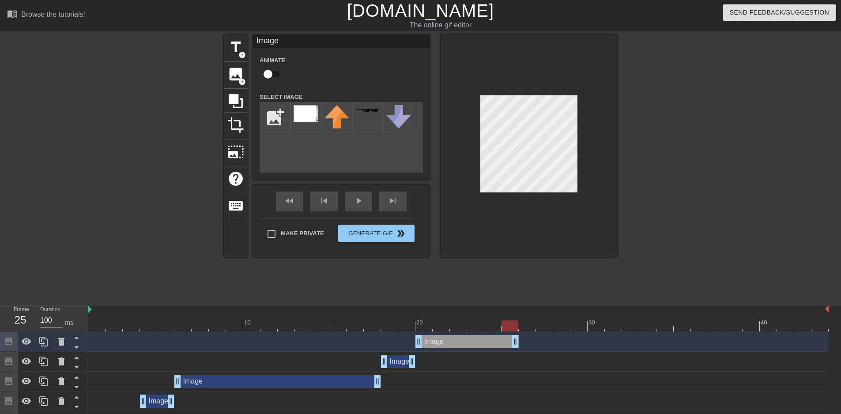
drag, startPoint x: 825, startPoint y: 345, endPoint x: 516, endPoint y: 343, distance: 308.7
click at [237, 80] on span "image" at bounding box center [235, 74] width 17 height 17
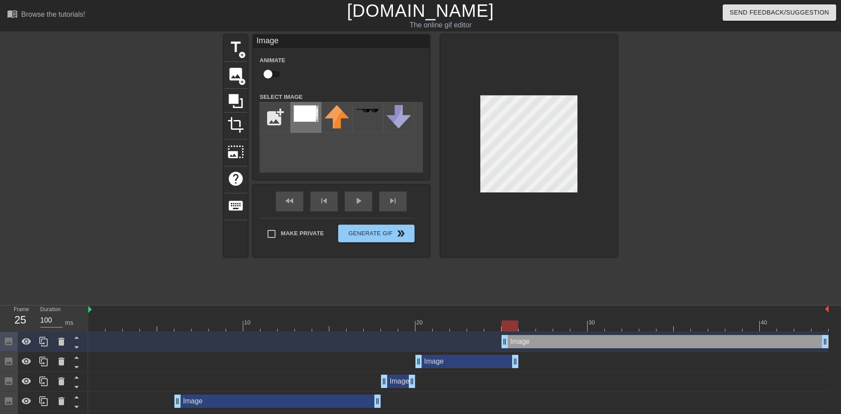
click at [302, 115] on img at bounding box center [306, 113] width 25 height 17
drag, startPoint x: 502, startPoint y: 339, endPoint x: 525, endPoint y: 338, distance: 22.5
drag, startPoint x: 522, startPoint y: 343, endPoint x: 536, endPoint y: 344, distance: 14.2
click at [536, 344] on div "Image drag_handle drag_handle" at bounding box center [458, 341] width 741 height 13
drag, startPoint x: 514, startPoint y: 365, endPoint x: 523, endPoint y: 364, distance: 9.3
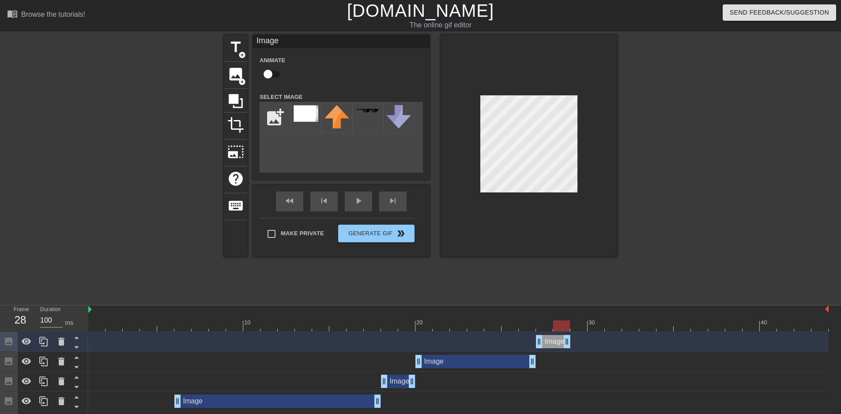
drag, startPoint x: 825, startPoint y: 342, endPoint x: 574, endPoint y: 351, distance: 251.5
click at [574, 351] on div "Image drag_handle drag_handle" at bounding box center [458, 342] width 741 height 20
drag, startPoint x: 561, startPoint y: 325, endPoint x: 602, endPoint y: 329, distance: 40.3
click at [602, 329] on div at bounding box center [596, 326] width 17 height 11
click at [236, 72] on span "image" at bounding box center [235, 74] width 17 height 17
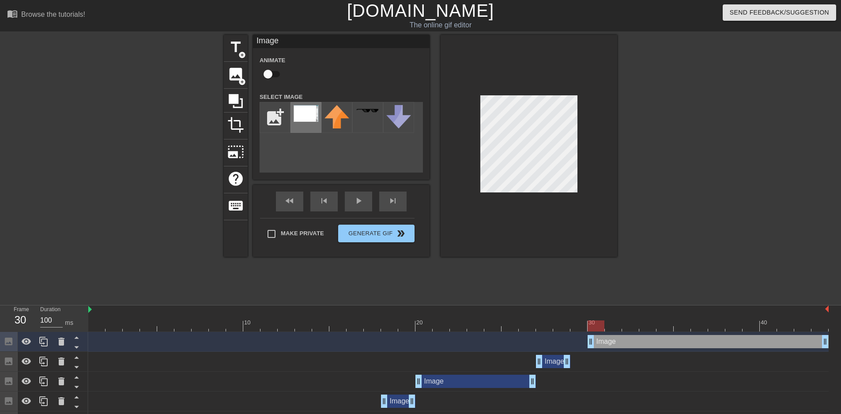
click at [309, 117] on img at bounding box center [306, 113] width 25 height 17
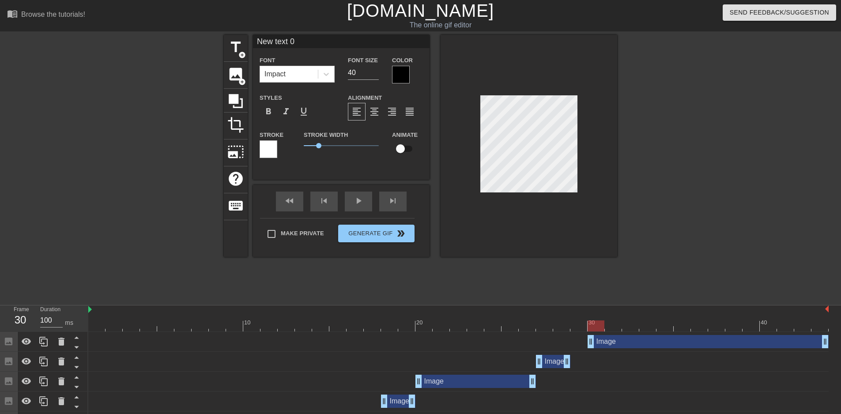
scroll to position [1, 1]
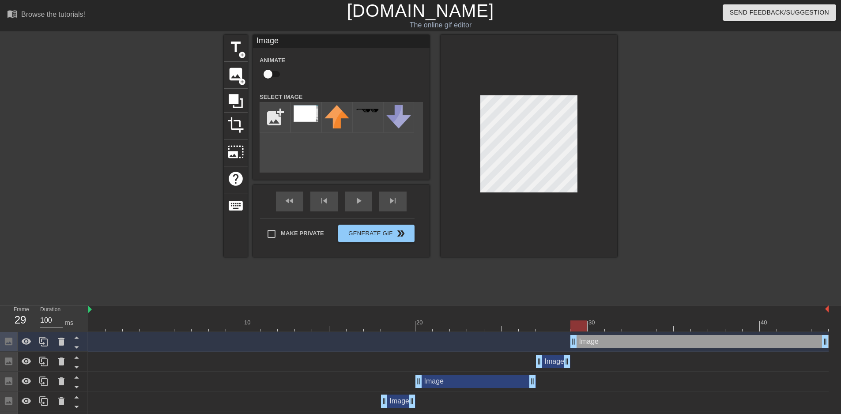
drag, startPoint x: 591, startPoint y: 342, endPoint x: 577, endPoint y: 343, distance: 14.6
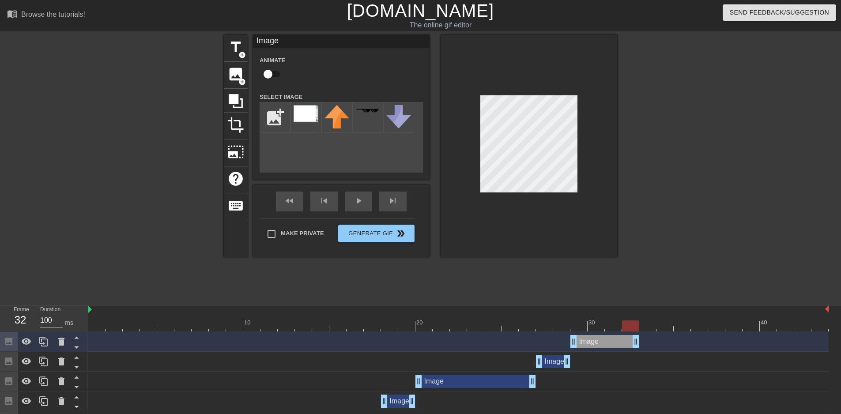
drag, startPoint x: 827, startPoint y: 343, endPoint x: 635, endPoint y: 336, distance: 191.8
click at [234, 81] on span "image" at bounding box center [235, 74] width 17 height 17
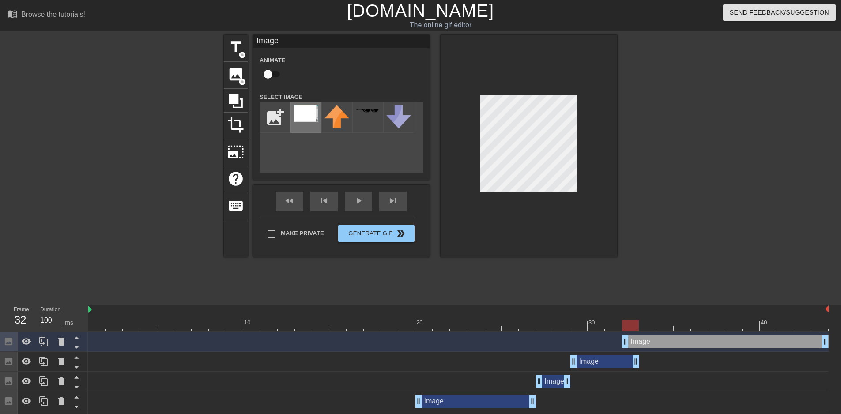
click at [307, 118] on img at bounding box center [306, 113] width 25 height 17
click at [580, 144] on div at bounding box center [529, 146] width 177 height 222
drag, startPoint x: 636, startPoint y: 364, endPoint x: 624, endPoint y: 364, distance: 11.9
click at [624, 364] on div "Image drag_handle drag_handle" at bounding box center [458, 361] width 741 height 13
drag, startPoint x: 614, startPoint y: 326, endPoint x: 659, endPoint y: 326, distance: 45.1
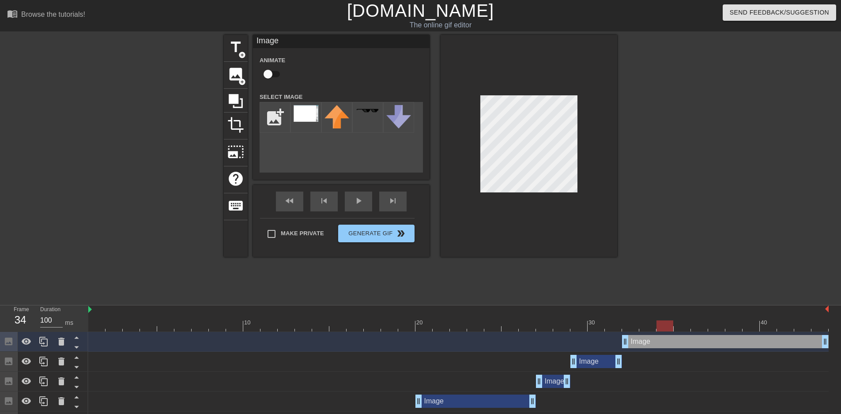
click at [659, 326] on div at bounding box center [665, 326] width 17 height 11
click at [237, 73] on span "image" at bounding box center [235, 74] width 17 height 17
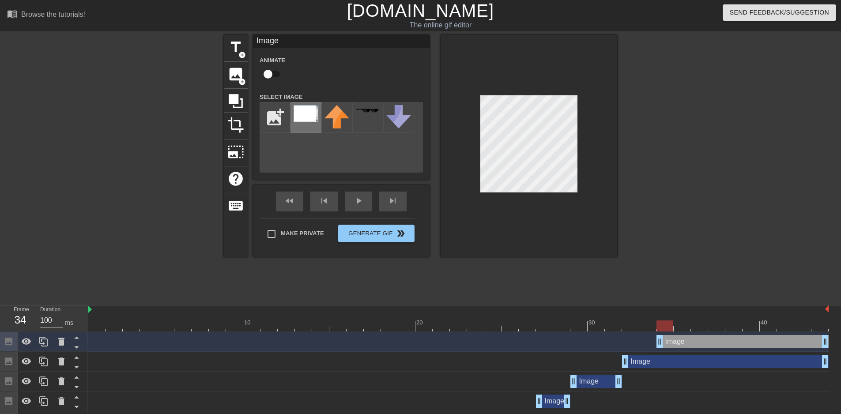
click at [304, 121] on img at bounding box center [306, 113] width 25 height 17
drag, startPoint x: 825, startPoint y: 362, endPoint x: 655, endPoint y: 359, distance: 170.5
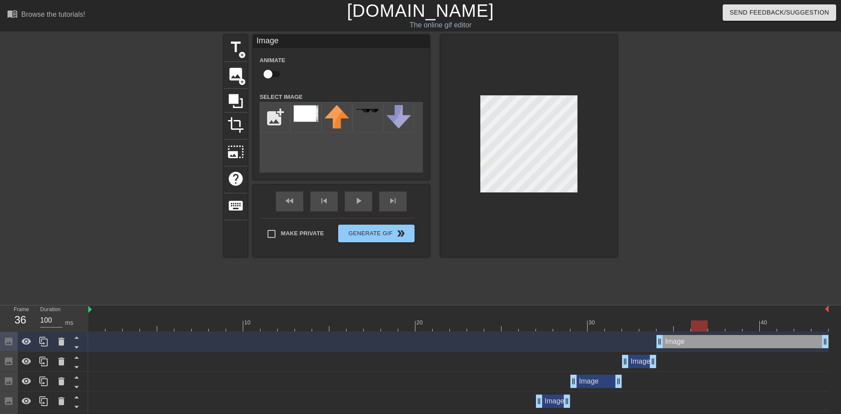
drag, startPoint x: 650, startPoint y: 326, endPoint x: 697, endPoint y: 329, distance: 47.4
click at [697, 329] on div at bounding box center [699, 326] width 17 height 11
click at [242, 72] on span "image" at bounding box center [235, 74] width 17 height 17
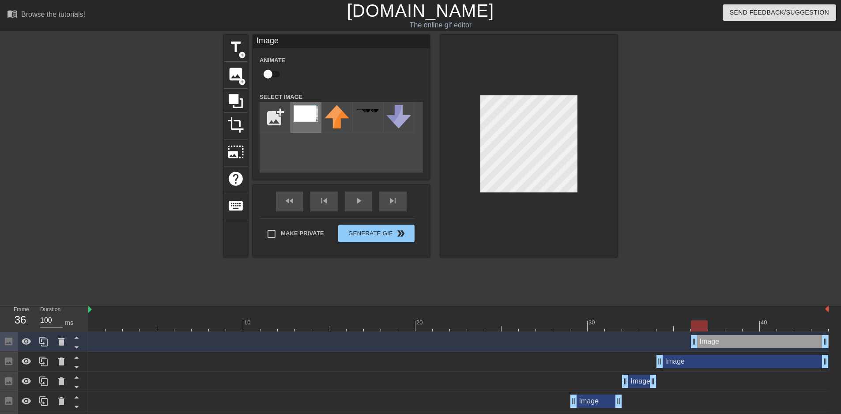
click at [309, 114] on img at bounding box center [306, 113] width 25 height 17
click at [528, 229] on div at bounding box center [529, 146] width 177 height 222
drag, startPoint x: 824, startPoint y: 363, endPoint x: 687, endPoint y: 360, distance: 137.0
drag, startPoint x: 683, startPoint y: 326, endPoint x: 725, endPoint y: 330, distance: 41.7
click at [725, 330] on div at bounding box center [716, 326] width 17 height 11
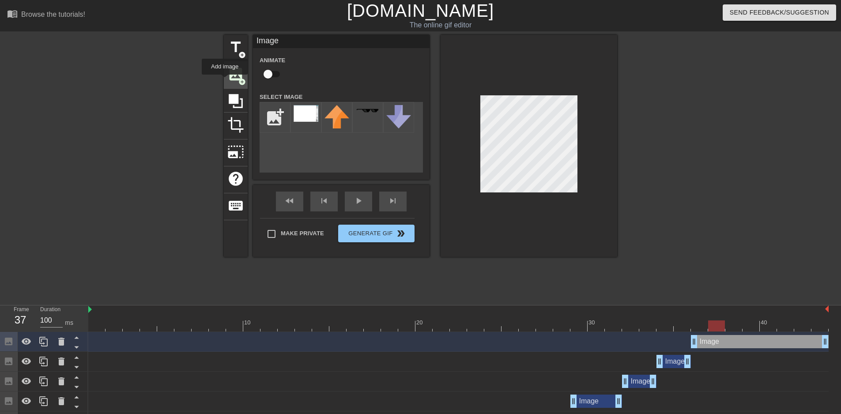
click at [230, 80] on span "image" at bounding box center [235, 74] width 17 height 17
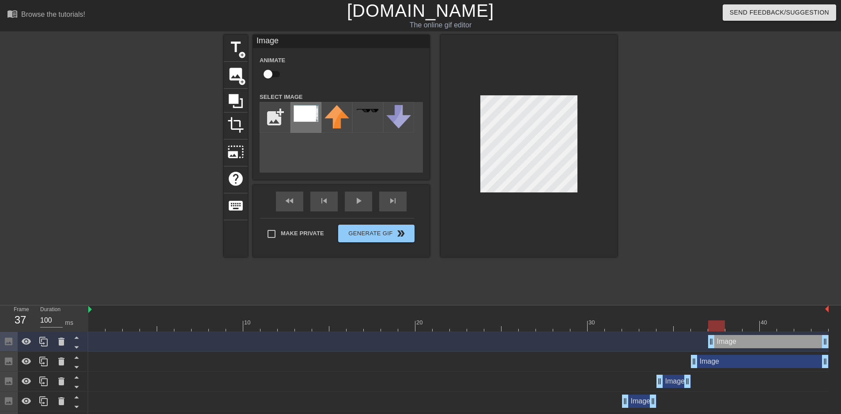
click at [305, 121] on img at bounding box center [306, 113] width 25 height 17
click at [452, 169] on div at bounding box center [529, 146] width 177 height 222
drag, startPoint x: 827, startPoint y: 363, endPoint x: 702, endPoint y: 359, distance: 125.5
drag, startPoint x: 705, startPoint y: 330, endPoint x: 742, endPoint y: 331, distance: 36.7
click at [742, 331] on div at bounding box center [734, 326] width 17 height 11
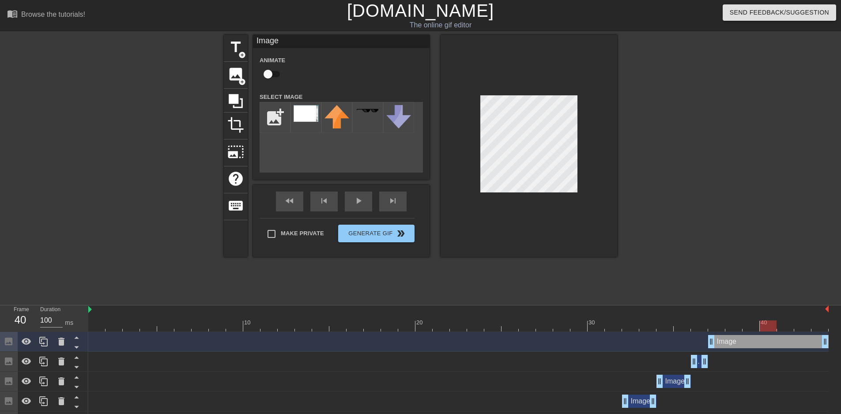
drag, startPoint x: 732, startPoint y: 326, endPoint x: 763, endPoint y: 329, distance: 31.4
click at [763, 329] on div at bounding box center [768, 326] width 17 height 11
drag, startPoint x: 234, startPoint y: 77, endPoint x: 273, endPoint y: 105, distance: 47.4
click at [234, 77] on span "image" at bounding box center [235, 74] width 17 height 17
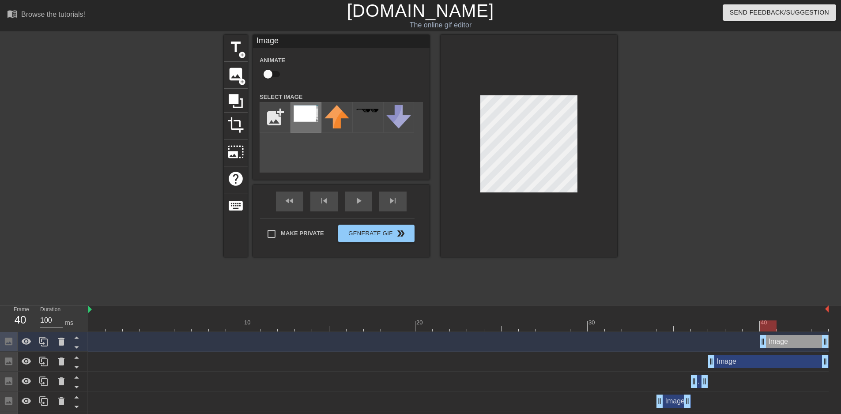
click at [300, 114] on img at bounding box center [306, 113] width 25 height 17
click at [523, 203] on div at bounding box center [529, 146] width 177 height 222
drag, startPoint x: 826, startPoint y: 367, endPoint x: 763, endPoint y: 366, distance: 63.2
click at [763, 366] on div "Image drag_handle drag_handle" at bounding box center [458, 361] width 741 height 13
drag, startPoint x: 747, startPoint y: 327, endPoint x: 828, endPoint y: 329, distance: 80.8
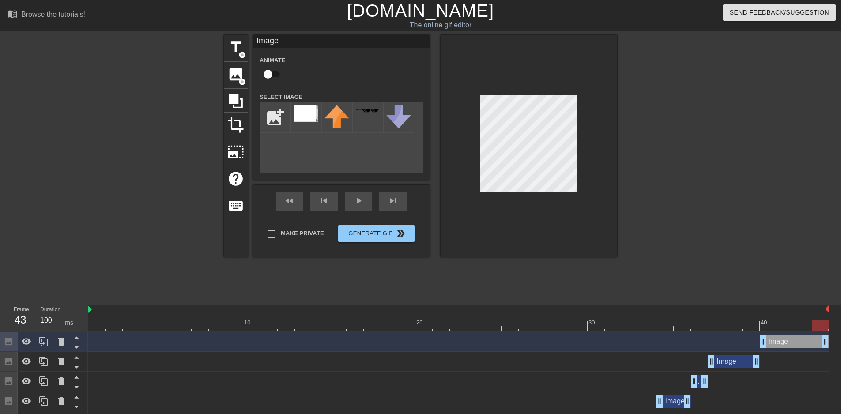
click at [828, 329] on div at bounding box center [820, 326] width 17 height 11
click at [370, 234] on button "Generate Gif double_arrow" at bounding box center [376, 234] width 76 height 18
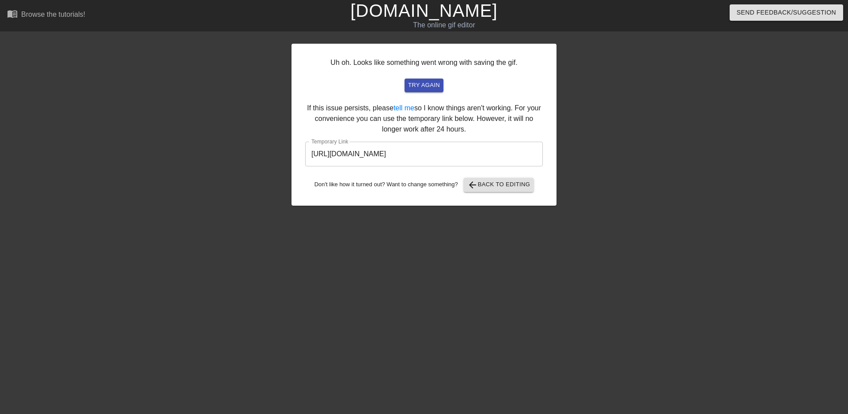
click at [409, 156] on input "https://www.gifntext.com/temp_generations/jI9vBsLM.gif" at bounding box center [424, 154] width 238 height 25
click at [470, 187] on span "arrow_back" at bounding box center [472, 185] width 11 height 11
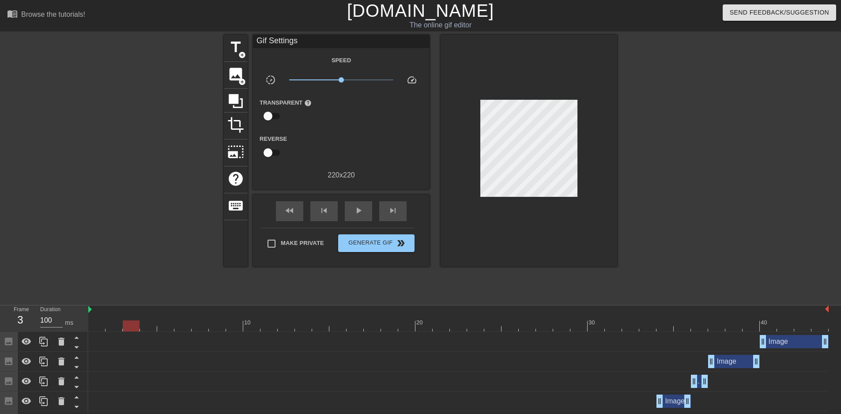
drag, startPoint x: 815, startPoint y: 328, endPoint x: 128, endPoint y: 306, distance: 687.6
click at [128, 306] on div "10 20 30 40" at bounding box center [458, 319] width 741 height 26
drag, startPoint x: 129, startPoint y: 327, endPoint x: 186, endPoint y: 331, distance: 57.1
click at [186, 331] on div at bounding box center [182, 326] width 17 height 11
